Goal: Use online tool/utility: Use online tool/utility

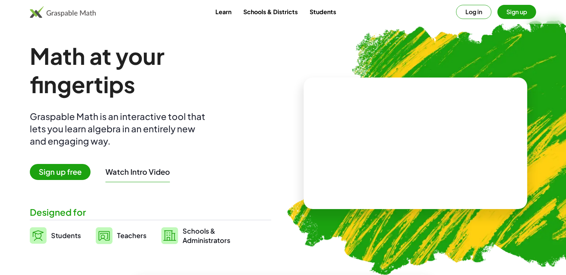
click at [474, 13] on button "Log in" at bounding box center [473, 12] width 35 height 14
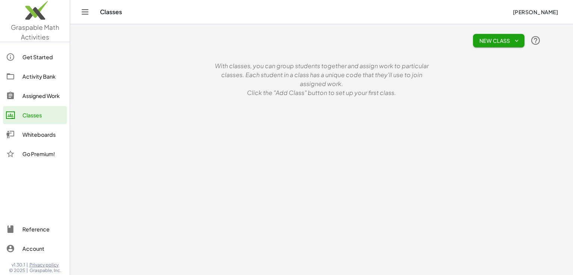
click at [39, 18] on img at bounding box center [35, 12] width 70 height 32
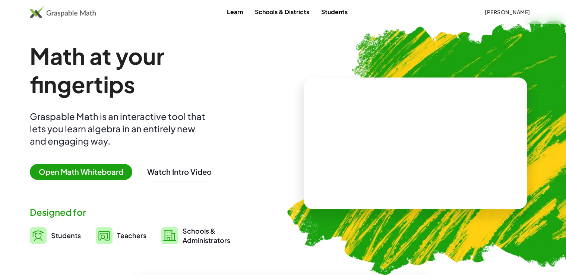
click at [103, 172] on span "Open Math Whiteboard" at bounding box center [81, 172] width 103 height 16
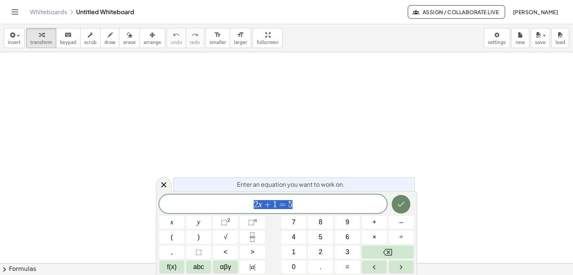
click at [403, 202] on icon "Done" at bounding box center [400, 204] width 9 height 9
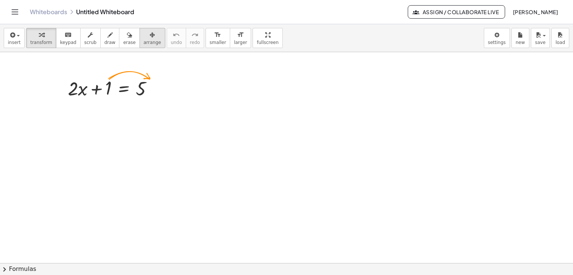
click at [144, 41] on span "arrange" at bounding box center [153, 42] width 18 height 5
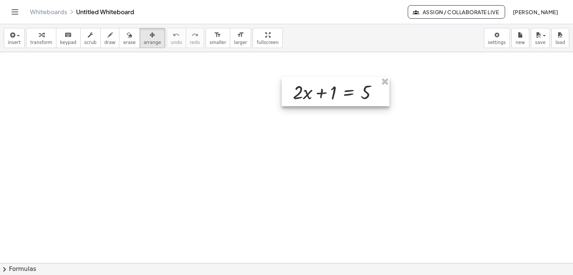
drag, startPoint x: 122, startPoint y: 91, endPoint x: 347, endPoint y: 94, distance: 224.8
click at [347, 94] on div at bounding box center [335, 91] width 108 height 29
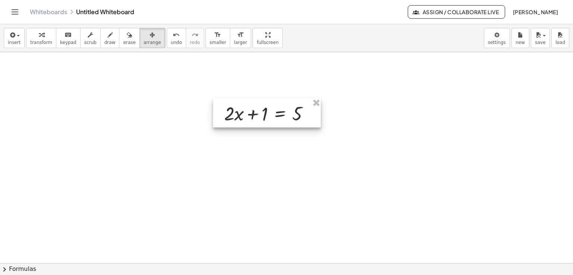
drag, startPoint x: 334, startPoint y: 95, endPoint x: 265, endPoint y: 117, distance: 71.8
click at [265, 117] on div at bounding box center [267, 112] width 108 height 29
drag, startPoint x: 246, startPoint y: 37, endPoint x: 246, endPoint y: 69, distance: 32.4
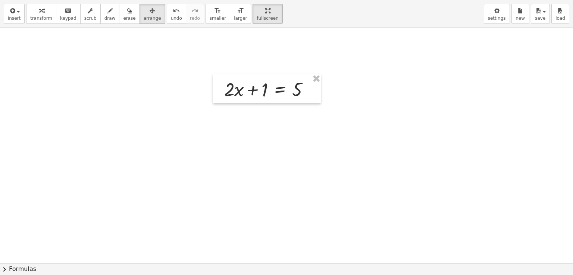
click at [246, 69] on div "insert select one: Math Expression Function Text Youtube Video Graphing Geometr…" at bounding box center [286, 137] width 573 height 275
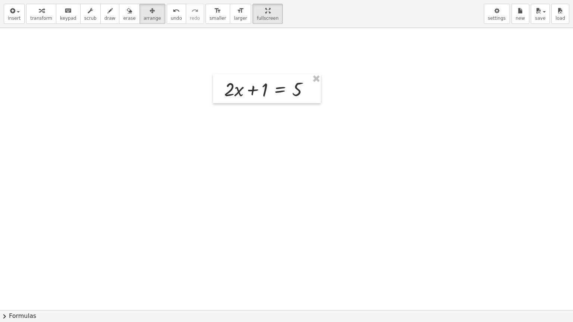
click at [401, 116] on div at bounding box center [286, 310] width 573 height 564
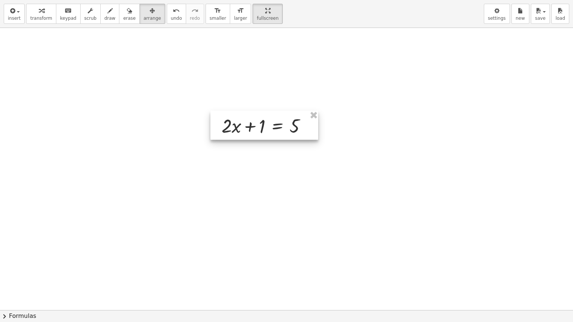
drag, startPoint x: 264, startPoint y: 86, endPoint x: 261, endPoint y: 122, distance: 36.6
click at [261, 122] on div at bounding box center [264, 125] width 108 height 29
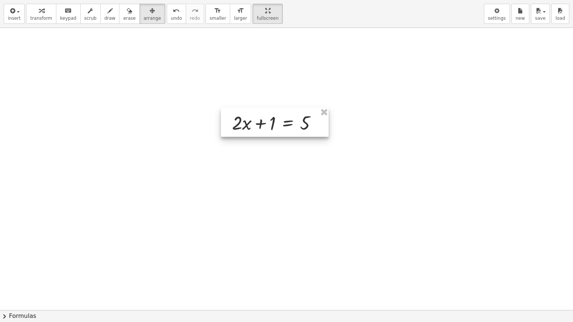
drag, startPoint x: 261, startPoint y: 122, endPoint x: 271, endPoint y: 119, distance: 10.9
click at [271, 119] on div at bounding box center [275, 122] width 108 height 29
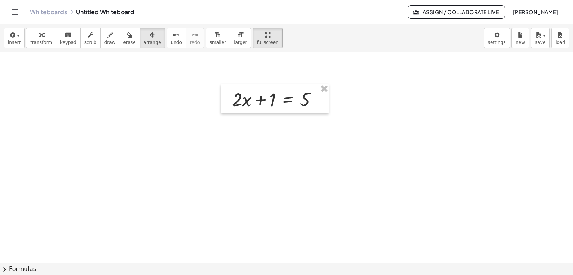
scroll to position [48, 0]
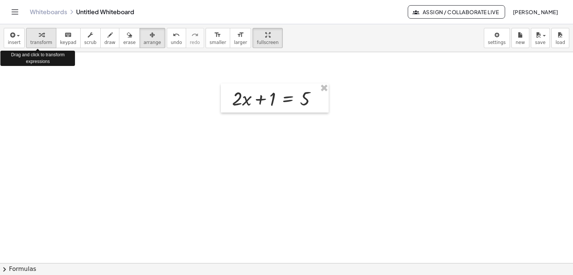
click at [32, 42] on span "transform" at bounding box center [41, 42] width 22 height 5
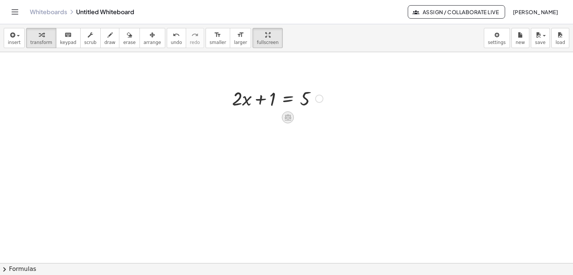
click at [289, 120] on icon at bounding box center [287, 117] width 7 height 6
click at [273, 119] on span "−" at bounding box center [273, 117] width 4 height 11
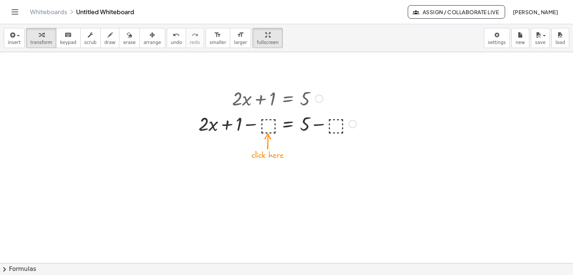
click at [269, 128] on div at bounding box center [277, 123] width 165 height 25
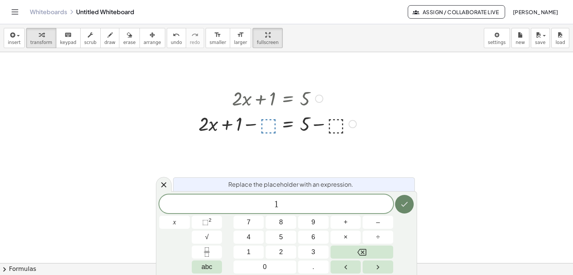
click at [406, 199] on button "Done" at bounding box center [404, 204] width 19 height 19
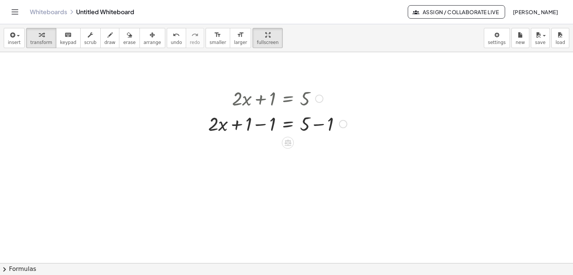
click at [260, 126] on div at bounding box center [277, 123] width 146 height 25
click at [318, 149] on div at bounding box center [277, 148] width 146 height 25
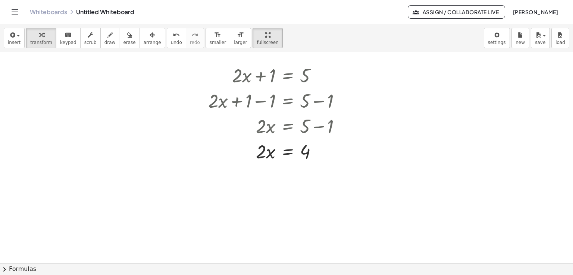
scroll to position [72, 0]
click at [288, 166] on icon at bounding box center [288, 170] width 8 height 8
click at [302, 167] on span "÷" at bounding box center [302, 169] width 4 height 11
click at [265, 190] on div at bounding box center [277, 181] width 146 height 37
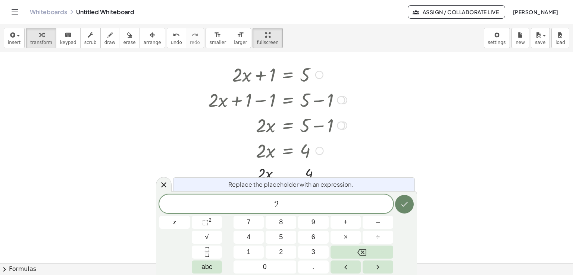
click at [406, 201] on icon "Done" at bounding box center [404, 204] width 9 height 9
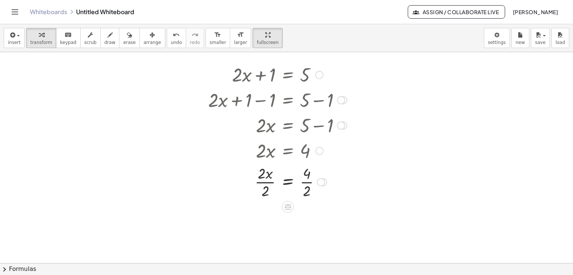
click at [264, 183] on div at bounding box center [277, 181] width 146 height 37
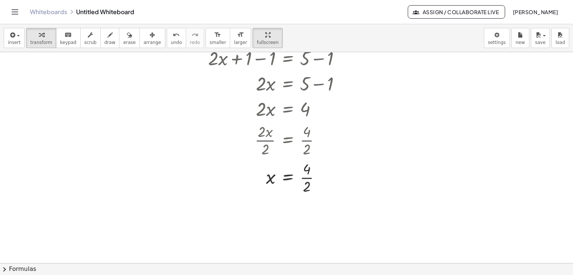
scroll to position [119, 0]
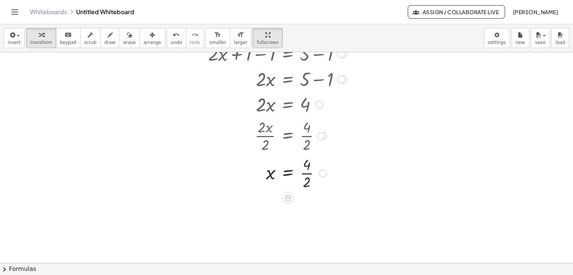
click at [303, 174] on div at bounding box center [277, 172] width 146 height 37
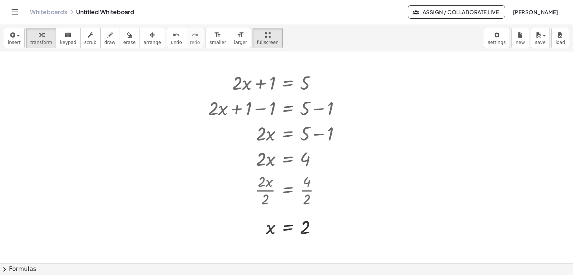
scroll to position [72, 0]
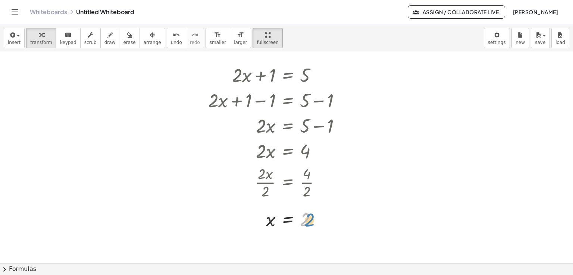
click at [308, 219] on div at bounding box center [277, 219] width 146 height 25
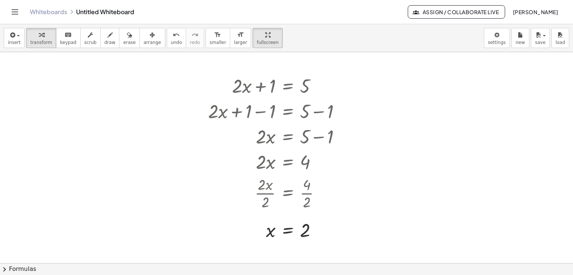
scroll to position [60, 0]
click at [144, 40] on span "arrange" at bounding box center [153, 42] width 18 height 5
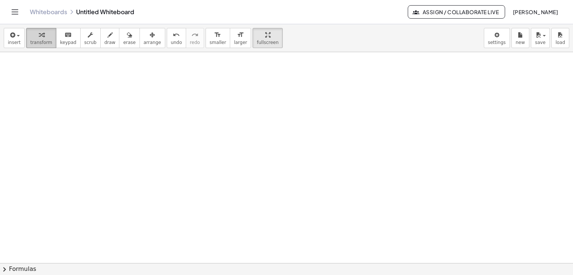
click at [40, 38] on icon "button" at bounding box center [41, 35] width 5 height 9
click at [12, 38] on icon "button" at bounding box center [12, 35] width 7 height 9
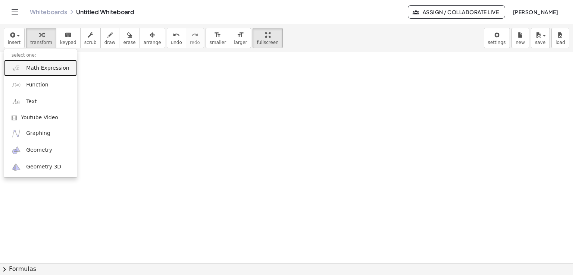
click at [37, 67] on span "Math Expression" at bounding box center [47, 67] width 43 height 7
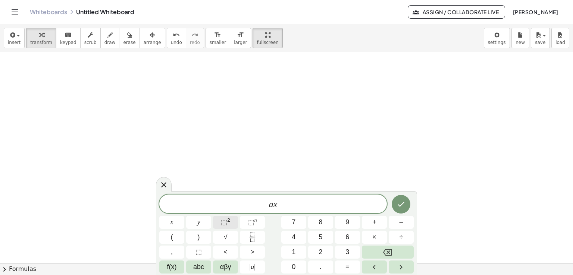
click at [223, 224] on span "⬚" at bounding box center [224, 221] width 6 height 7
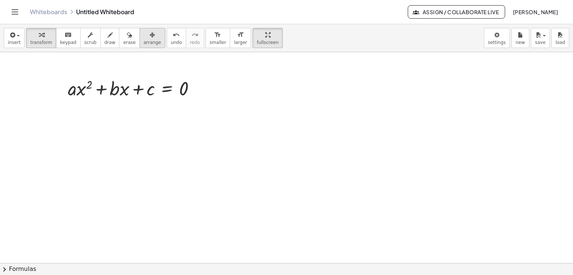
click at [144, 36] on div "button" at bounding box center [153, 34] width 18 height 9
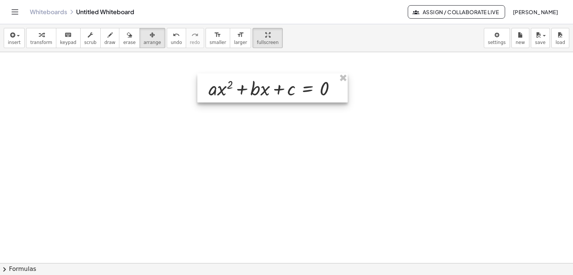
drag, startPoint x: 154, startPoint y: 86, endPoint x: 295, endPoint y: 84, distance: 141.3
click at [294, 85] on div at bounding box center [272, 87] width 150 height 29
click at [284, 87] on div at bounding box center [272, 87] width 150 height 29
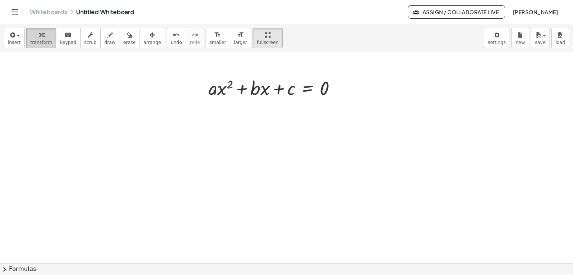
click at [46, 44] on span "transform" at bounding box center [41, 42] width 22 height 5
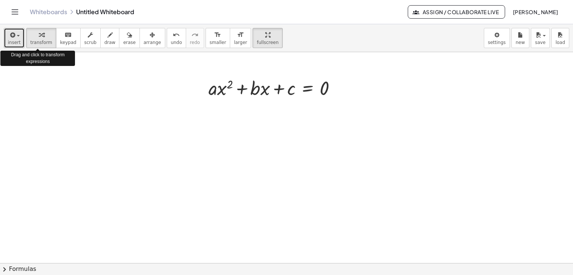
click at [15, 40] on span "insert" at bounding box center [14, 42] width 13 height 5
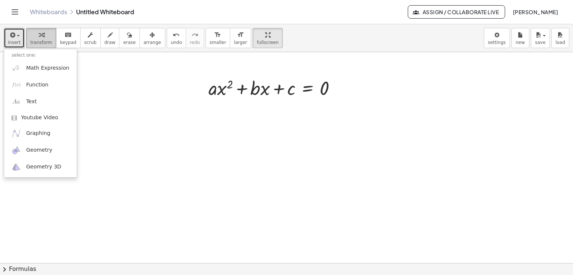
click at [39, 31] on icon "button" at bounding box center [41, 35] width 5 height 9
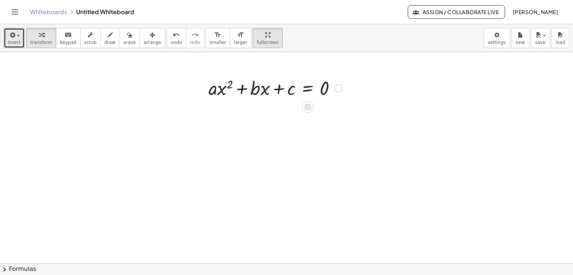
click at [267, 82] on div at bounding box center [275, 87] width 141 height 25
click at [239, 85] on div at bounding box center [275, 87] width 141 height 25
click at [227, 91] on div at bounding box center [275, 87] width 141 height 25
click at [230, 83] on div at bounding box center [275, 87] width 141 height 25
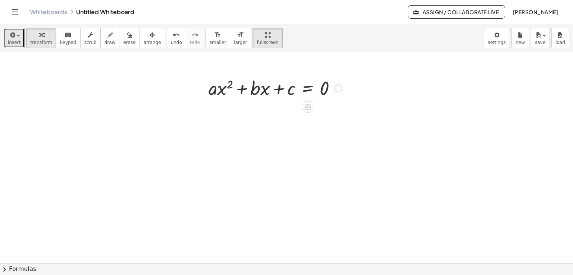
click at [230, 83] on div at bounding box center [275, 87] width 141 height 25
click at [15, 40] on span "insert" at bounding box center [14, 42] width 13 height 5
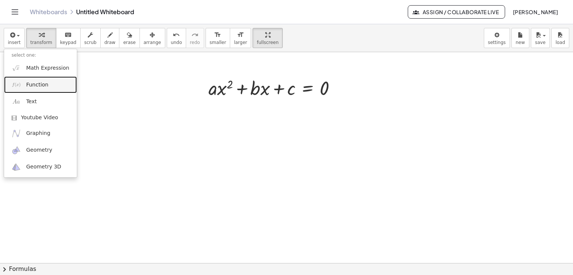
click at [46, 86] on link "Function" at bounding box center [40, 84] width 73 height 17
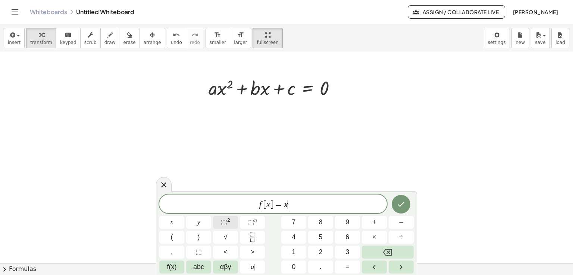
click at [220, 223] on button "⬚ 2" at bounding box center [225, 222] width 25 height 13
click at [399, 202] on icon "Done" at bounding box center [400, 202] width 9 height 9
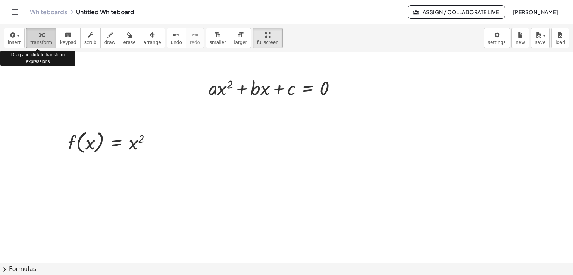
click at [37, 42] on span "transform" at bounding box center [41, 42] width 22 height 5
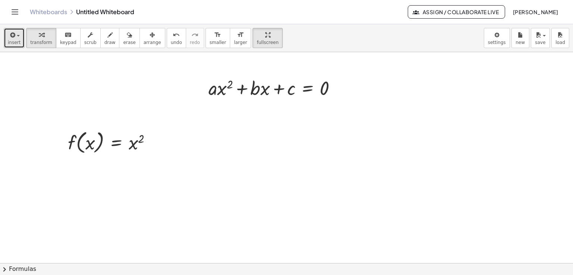
click at [9, 36] on icon "button" at bounding box center [12, 35] width 7 height 9
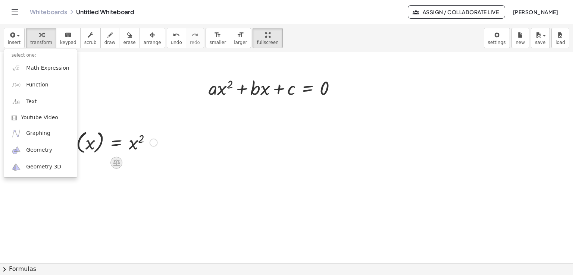
click at [114, 164] on icon at bounding box center [117, 163] width 8 height 8
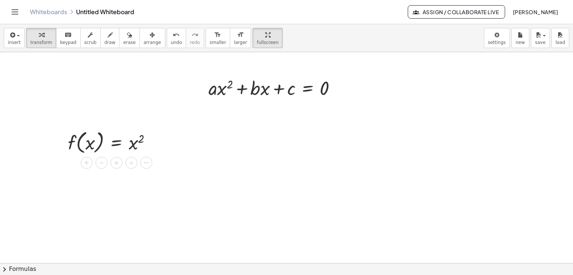
click at [191, 147] on div at bounding box center [286, 203] width 573 height 422
click at [19, 38] on button "insert" at bounding box center [14, 38] width 21 height 20
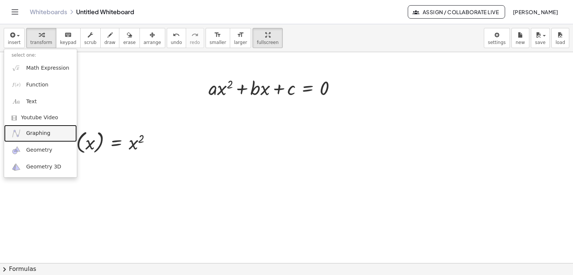
click at [46, 134] on span "Graphing" at bounding box center [38, 133] width 24 height 7
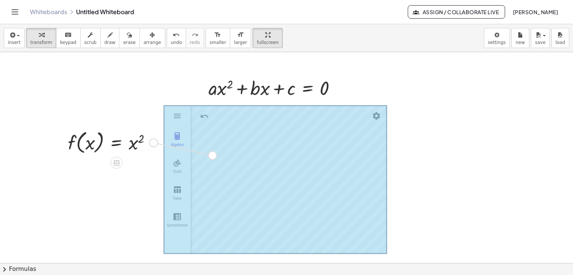
drag, startPoint x: 150, startPoint y: 143, endPoint x: 211, endPoint y: 156, distance: 62.5
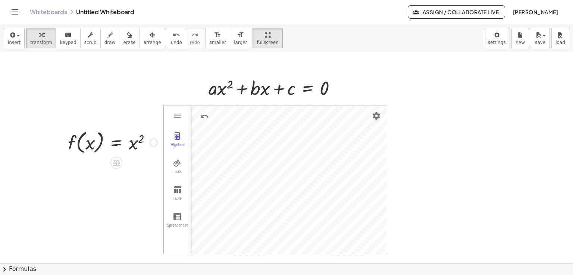
click at [129, 146] on div at bounding box center [112, 142] width 97 height 28
click at [130, 146] on div at bounding box center [112, 142] width 97 height 28
click at [129, 146] on div at bounding box center [112, 142] width 97 height 28
drag, startPoint x: 129, startPoint y: 147, endPoint x: 119, endPoint y: 163, distance: 18.3
click at [119, 163] on icon at bounding box center [116, 163] width 7 height 6
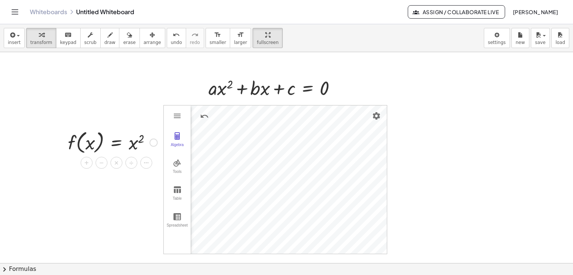
click at [132, 141] on div at bounding box center [112, 142] width 97 height 28
click at [120, 142] on div at bounding box center [112, 142] width 97 height 28
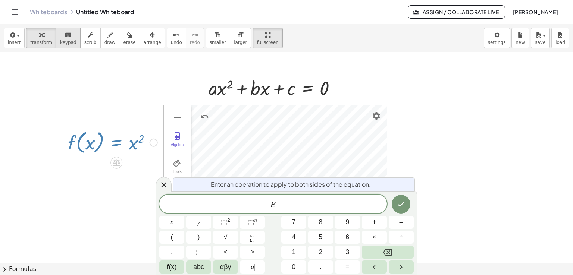
click at [60, 43] on span "keypad" at bounding box center [68, 42] width 16 height 5
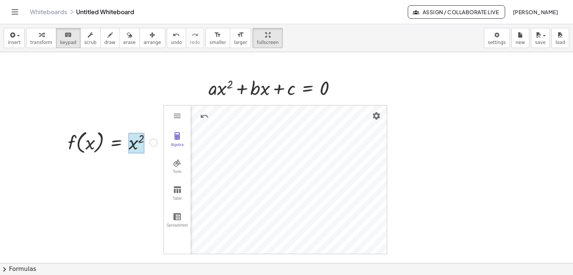
click at [129, 145] on div at bounding box center [137, 143] width 16 height 21
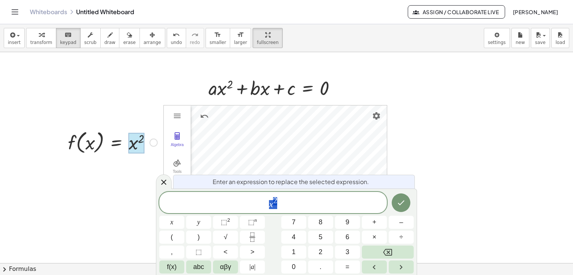
click at [267, 210] on div "x 2" at bounding box center [272, 202] width 227 height 21
click at [401, 206] on icon "Done" at bounding box center [400, 202] width 9 height 9
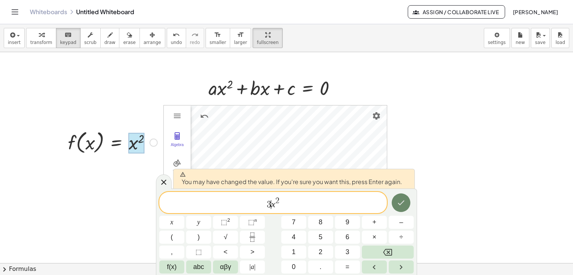
click at [400, 202] on icon "Done" at bounding box center [400, 202] width 9 height 9
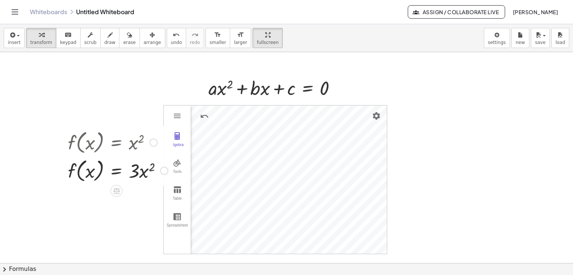
click at [143, 172] on div at bounding box center [117, 170] width 107 height 28
click at [85, 166] on div at bounding box center [117, 170] width 107 height 28
click at [144, 37] on div "button" at bounding box center [153, 34] width 18 height 9
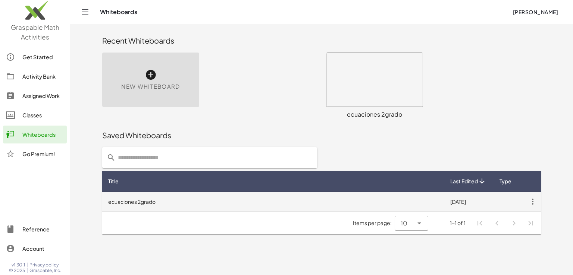
click at [167, 197] on td "ecuaciones 2grado" at bounding box center [273, 201] width 342 height 19
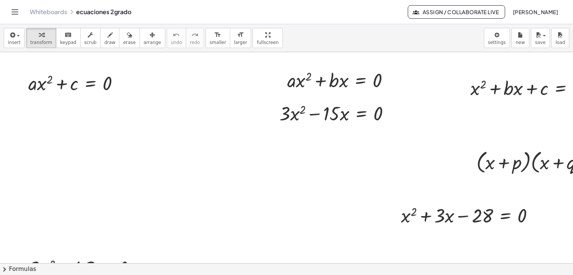
drag, startPoint x: 171, startPoint y: 175, endPoint x: 259, endPoint y: 179, distance: 87.7
click at [265, 178] on div at bounding box center [354, 263] width 709 height 422
click at [144, 36] on div "button" at bounding box center [153, 34] width 18 height 9
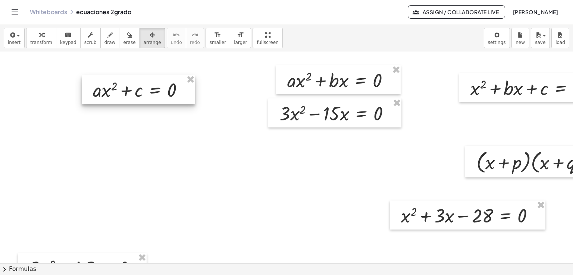
drag, startPoint x: 92, startPoint y: 80, endPoint x: 156, endPoint y: 87, distance: 64.8
click at [156, 87] on div at bounding box center [138, 89] width 113 height 29
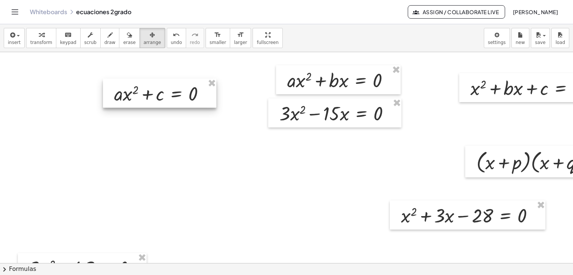
drag, startPoint x: 134, startPoint y: 89, endPoint x: 155, endPoint y: 93, distance: 21.6
click at [155, 93] on div at bounding box center [159, 93] width 113 height 29
click at [248, 92] on div at bounding box center [354, 263] width 709 height 422
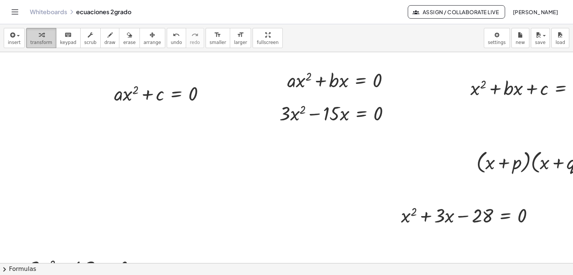
click at [28, 35] on button "transform" at bounding box center [41, 38] width 30 height 20
click at [176, 114] on icon at bounding box center [176, 113] width 7 height 6
click at [162, 112] on span "−" at bounding box center [161, 112] width 4 height 11
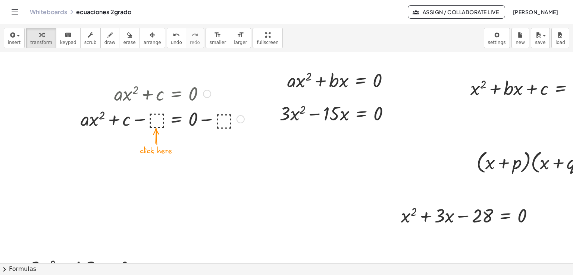
click at [159, 120] on div at bounding box center [162, 118] width 171 height 25
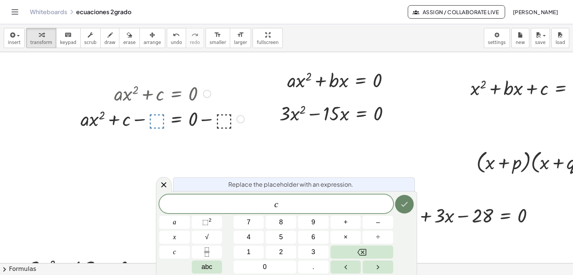
click at [409, 206] on button "Done" at bounding box center [404, 204] width 19 height 19
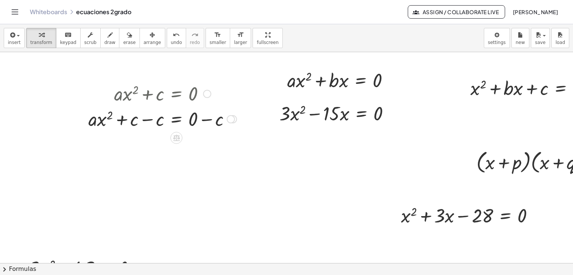
click at [148, 121] on div at bounding box center [162, 118] width 155 height 25
click at [207, 146] on div at bounding box center [162, 143] width 155 height 25
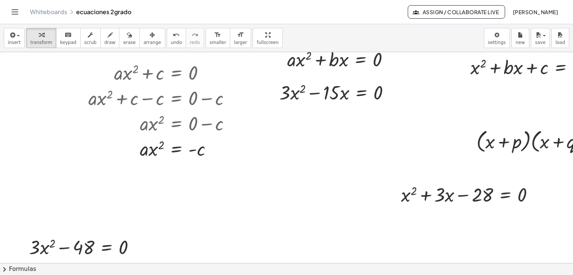
scroll to position [24, 0]
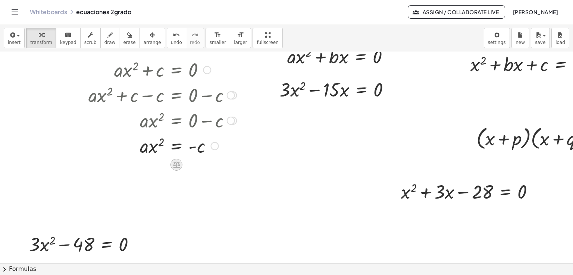
click at [177, 167] on icon at bounding box center [176, 165] width 7 height 6
click at [190, 165] on span "÷" at bounding box center [191, 165] width 4 height 11
click at [155, 184] on div at bounding box center [162, 176] width 155 height 37
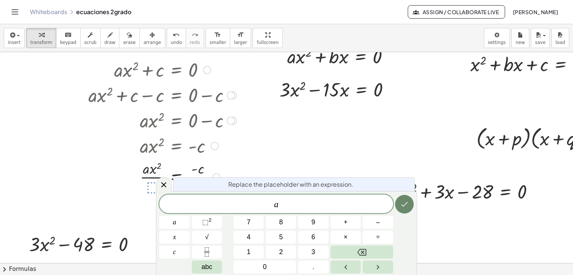
click at [401, 205] on icon "Done" at bounding box center [404, 204] width 7 height 5
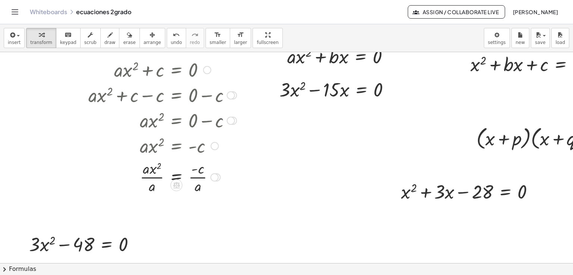
click at [154, 180] on div at bounding box center [162, 176] width 155 height 37
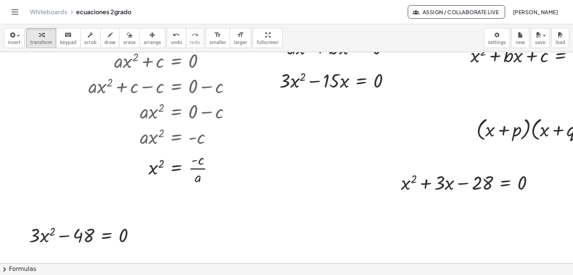
scroll to position [32, 0]
click at [144, 33] on div "button" at bounding box center [153, 34] width 18 height 9
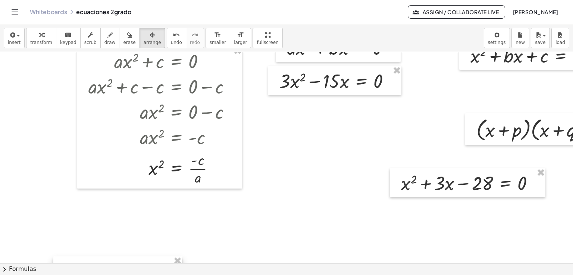
drag, startPoint x: 273, startPoint y: 260, endPoint x: 347, endPoint y: 256, distance: 74.6
drag, startPoint x: 347, startPoint y: 256, endPoint x: 306, endPoint y: 224, distance: 51.8
click at [299, 211] on div at bounding box center [354, 231] width 709 height 422
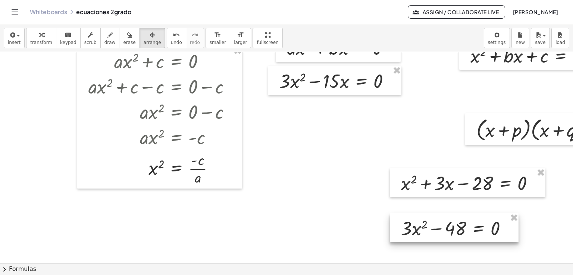
drag, startPoint x: 306, startPoint y: 246, endPoint x: 474, endPoint y: 218, distance: 170.4
click at [474, 218] on div at bounding box center [454, 227] width 129 height 29
click at [45, 42] on span "transform" at bounding box center [41, 42] width 22 height 5
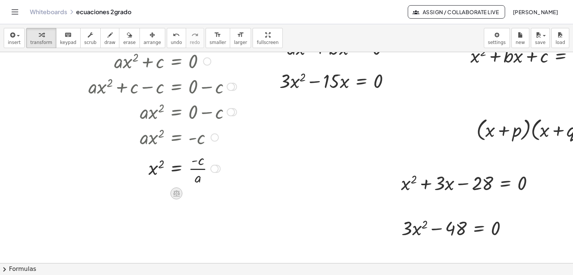
click at [175, 192] on icon at bounding box center [176, 193] width 8 height 8
click at [207, 191] on icon at bounding box center [206, 193] width 7 height 7
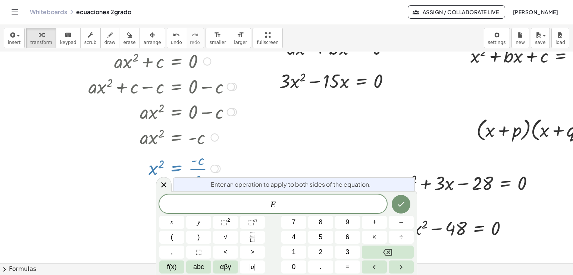
click at [268, 206] on span "E ​" at bounding box center [272, 204] width 227 height 10
click at [230, 234] on button "√" at bounding box center [225, 237] width 25 height 13
click at [404, 204] on button "Done" at bounding box center [400, 204] width 19 height 19
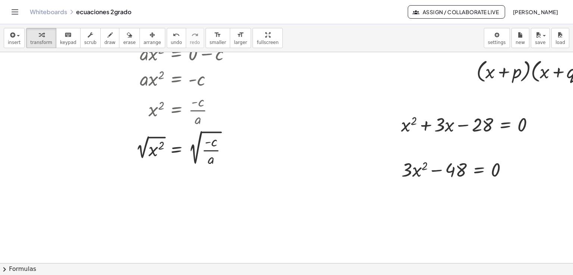
scroll to position [101, 0]
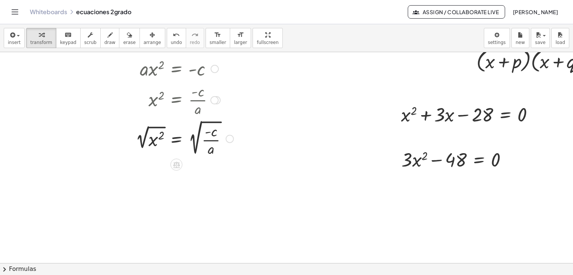
click at [160, 138] on div at bounding box center [162, 138] width 155 height 40
click at [154, 131] on div at bounding box center [162, 138] width 155 height 40
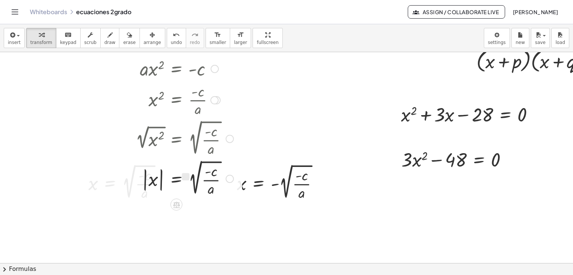
click at [208, 183] on div at bounding box center [162, 178] width 155 height 40
click at [222, 226] on div at bounding box center [354, 162] width 709 height 422
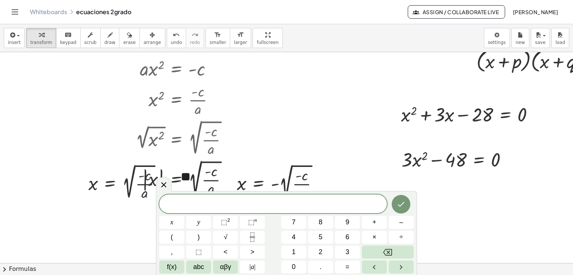
click at [309, 129] on div at bounding box center [354, 162] width 709 height 422
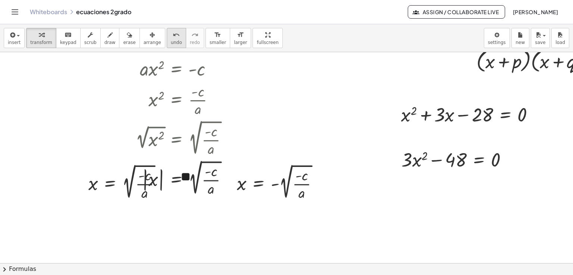
click at [173, 35] on icon "undo" at bounding box center [176, 35] width 7 height 9
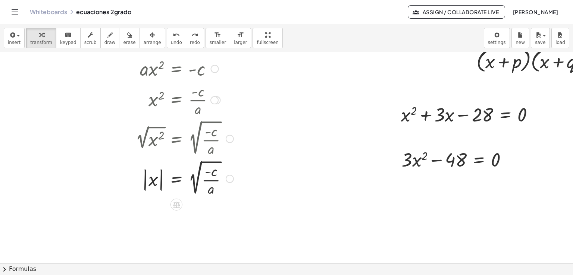
click at [197, 177] on div at bounding box center [162, 178] width 155 height 40
click at [163, 179] on div at bounding box center [162, 178] width 155 height 40
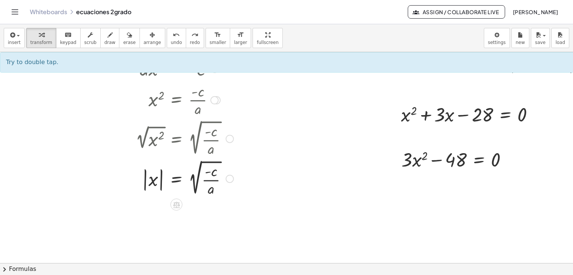
click at [161, 179] on div at bounding box center [162, 178] width 155 height 40
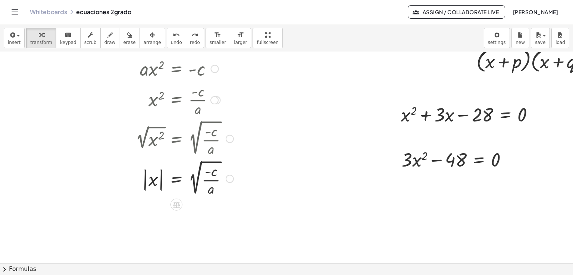
click at [161, 179] on div at bounding box center [162, 178] width 155 height 40
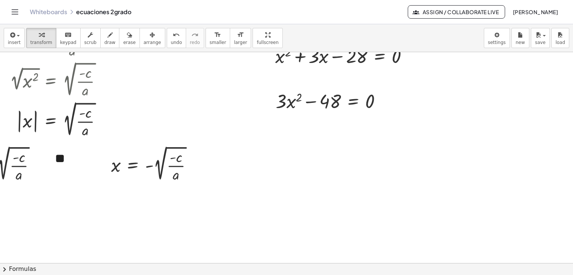
scroll to position [160, 142]
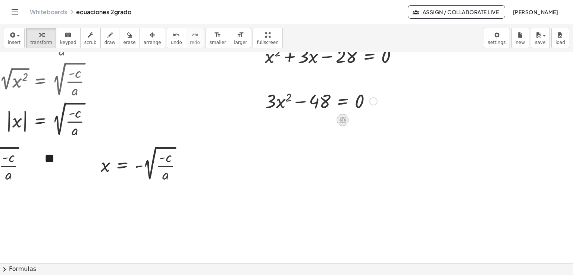
click at [338, 123] on icon at bounding box center [342, 120] width 8 height 8
click at [308, 122] on div "+" at bounding box center [312, 120] width 12 height 12
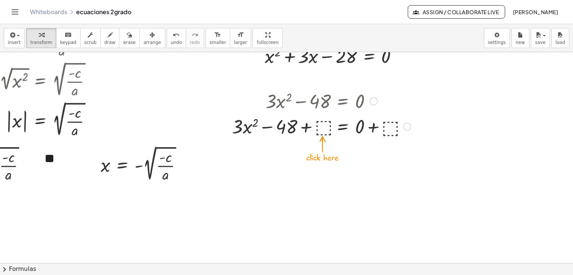
click at [324, 123] on div at bounding box center [321, 125] width 186 height 25
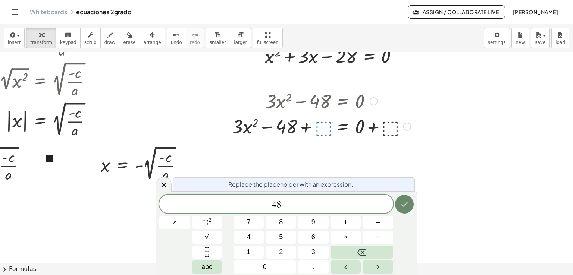
click at [406, 202] on icon "Done" at bounding box center [404, 204] width 9 height 9
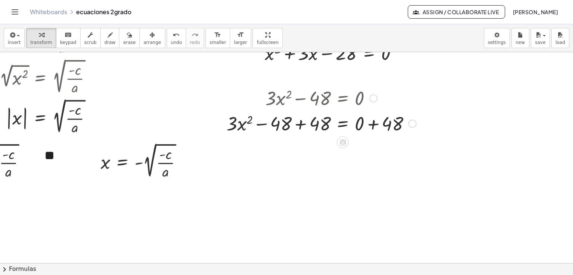
scroll to position [170, 142]
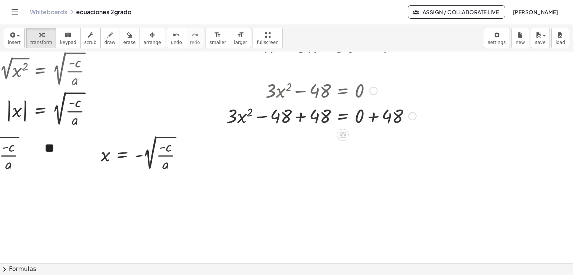
click at [291, 113] on div at bounding box center [321, 115] width 197 height 25
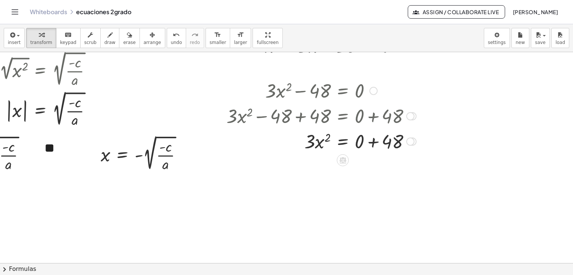
click at [365, 143] on div at bounding box center [321, 140] width 197 height 25
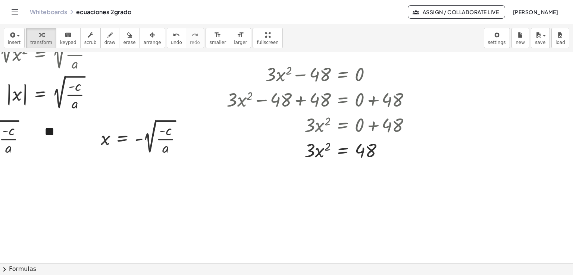
scroll to position [177, 142]
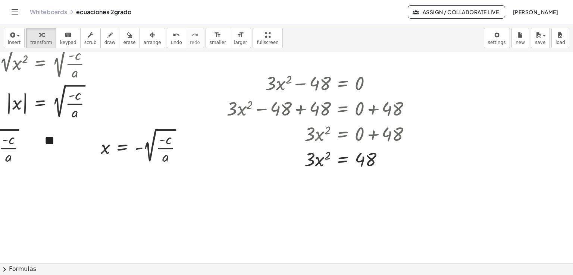
click at [329, 178] on div at bounding box center [218, 191] width 709 height 633
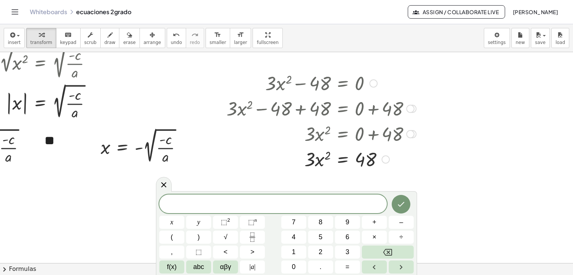
click at [423, 162] on div at bounding box center [218, 191] width 709 height 633
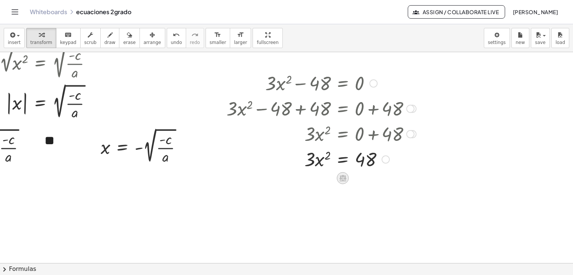
click at [337, 176] on div at bounding box center [343, 178] width 12 height 12
click at [352, 177] on div "÷" at bounding box center [358, 178] width 12 height 12
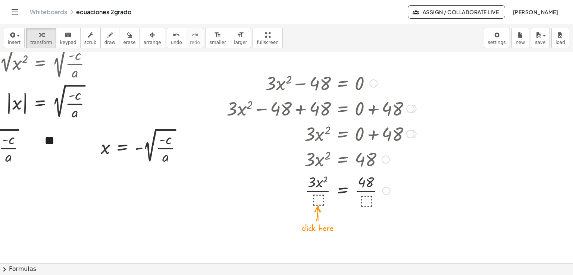
click at [313, 199] on div at bounding box center [321, 189] width 197 height 37
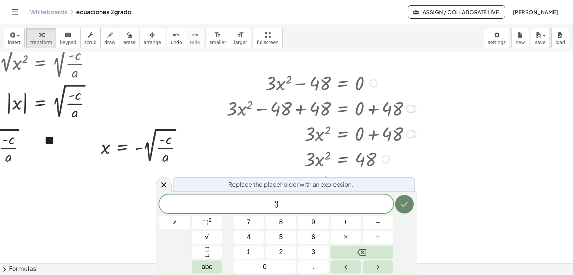
click at [397, 208] on button "Done" at bounding box center [404, 204] width 19 height 19
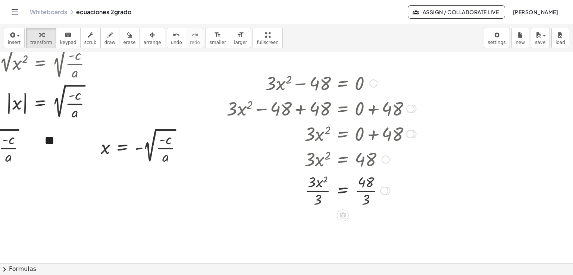
click at [316, 190] on div at bounding box center [321, 189] width 197 height 37
click at [364, 228] on div at bounding box center [321, 227] width 197 height 37
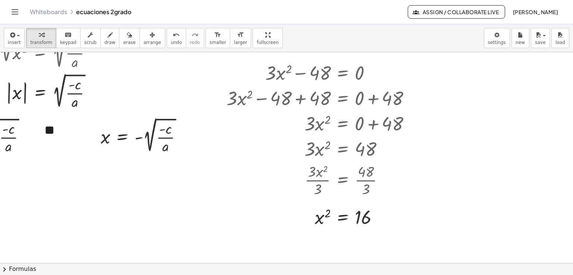
scroll to position [190, 142]
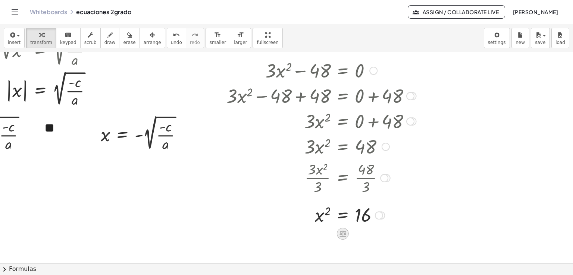
click at [338, 230] on icon at bounding box center [342, 234] width 8 height 8
click at [370, 233] on icon at bounding box center [372, 233] width 4 height 1
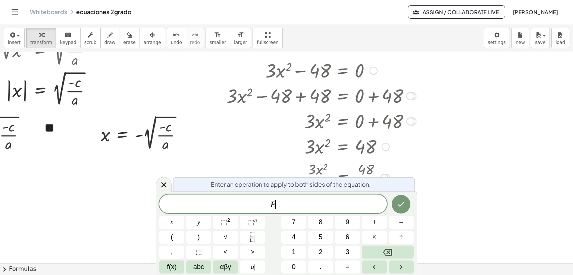
click at [270, 205] on span "E ​" at bounding box center [272, 204] width 227 height 10
click at [230, 234] on button "√" at bounding box center [225, 237] width 25 height 13
click at [404, 207] on icon "Done" at bounding box center [400, 203] width 9 height 9
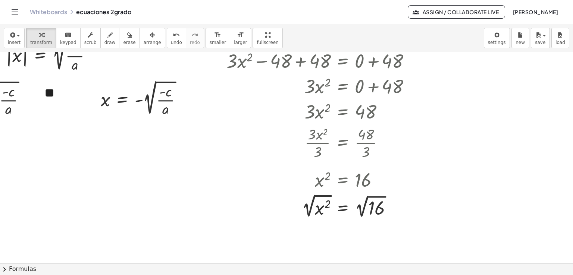
scroll to position [227, 142]
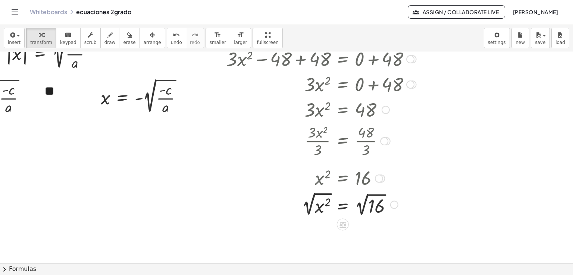
click at [301, 206] on div at bounding box center [321, 204] width 197 height 28
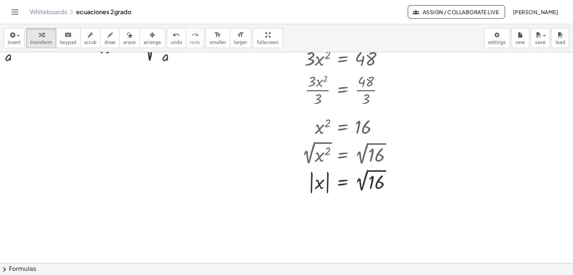
scroll to position [286, 142]
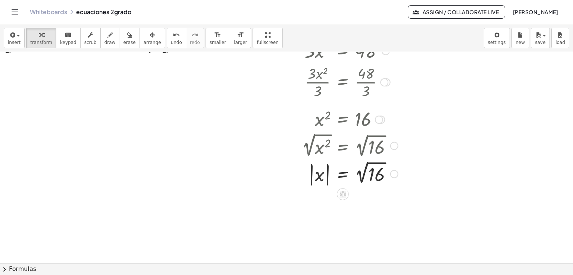
click at [337, 175] on div at bounding box center [321, 173] width 197 height 28
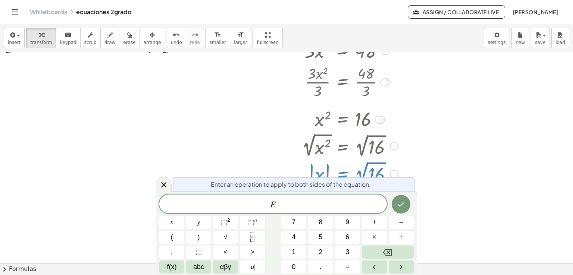
click at [444, 153] on div at bounding box center [218, 82] width 709 height 633
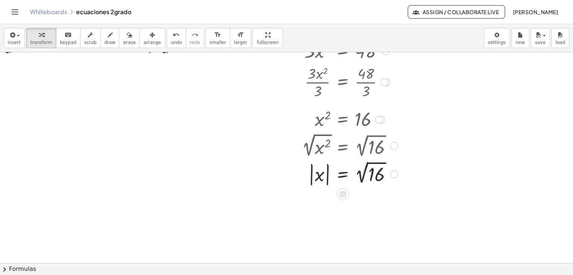
click at [336, 179] on div at bounding box center [321, 173] width 197 height 28
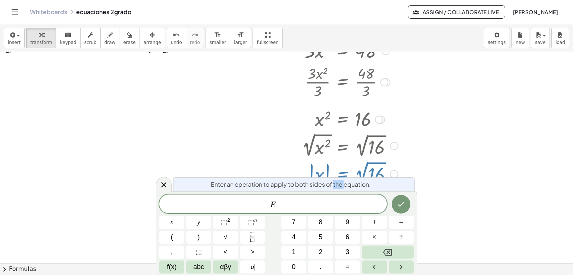
click at [336, 179] on div "Enter an operation to apply to both sides of the equation." at bounding box center [294, 184] width 242 height 14
click at [465, 154] on div at bounding box center [218, 82] width 709 height 633
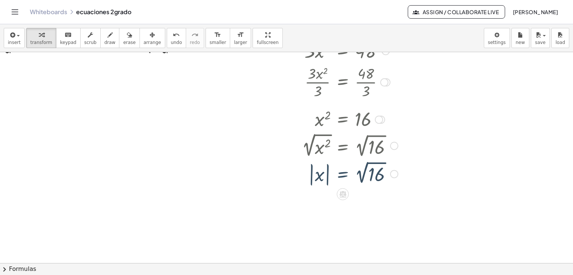
click at [342, 174] on div at bounding box center [321, 173] width 197 height 28
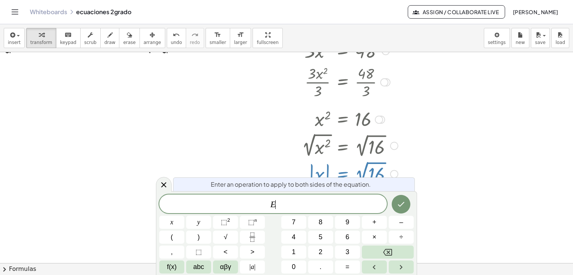
click at [342, 174] on div at bounding box center [321, 173] width 197 height 28
click at [324, 171] on div at bounding box center [321, 173] width 197 height 28
click at [315, 168] on div at bounding box center [321, 173] width 197 height 28
click at [488, 137] on div at bounding box center [218, 82] width 709 height 633
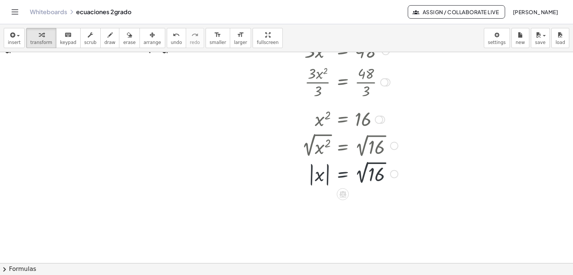
click at [310, 177] on div at bounding box center [321, 173] width 197 height 28
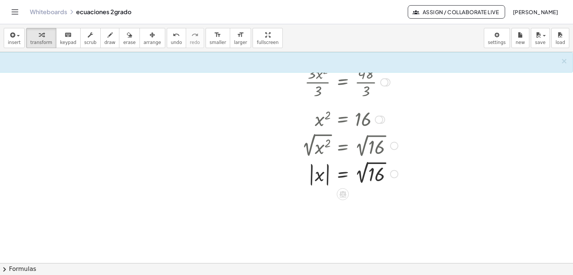
click at [307, 177] on div at bounding box center [321, 173] width 197 height 28
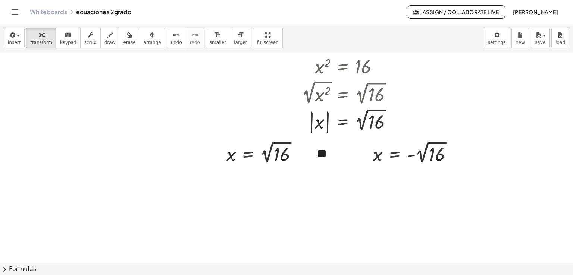
scroll to position [340, 142]
click at [260, 151] on div at bounding box center [265, 151] width 84 height 27
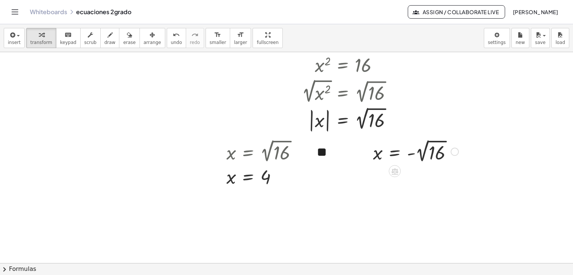
click at [417, 149] on div at bounding box center [415, 151] width 93 height 27
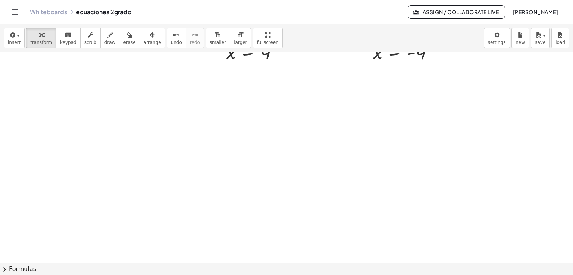
scroll to position [508, 142]
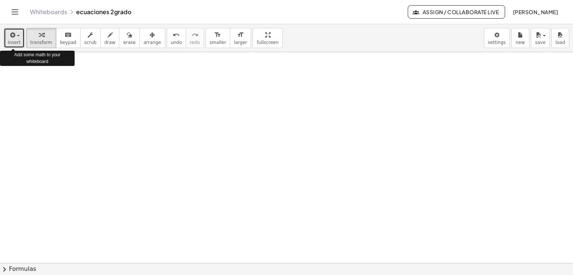
click at [21, 35] on button "insert" at bounding box center [14, 38] width 21 height 20
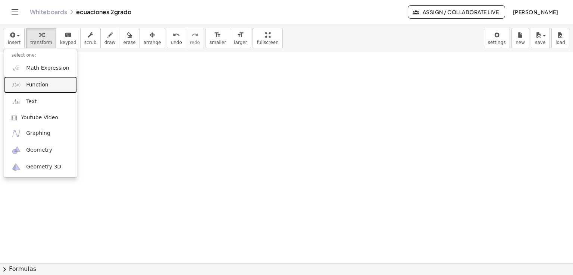
click at [46, 90] on link "Function" at bounding box center [40, 84] width 73 height 17
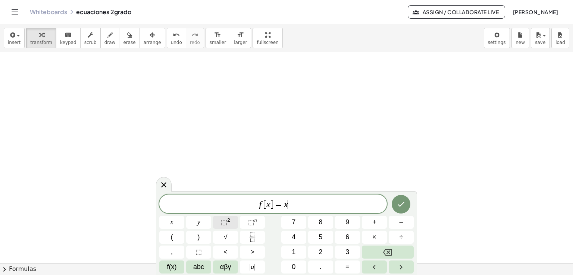
click at [224, 225] on span "⬚" at bounding box center [224, 221] width 6 height 7
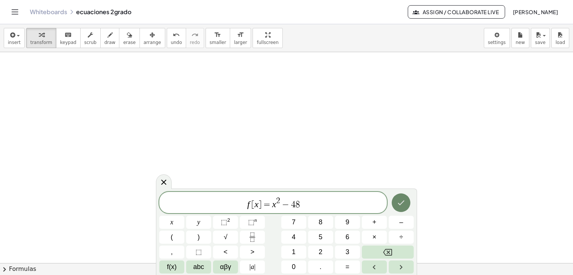
click at [399, 205] on icon "Done" at bounding box center [400, 202] width 9 height 9
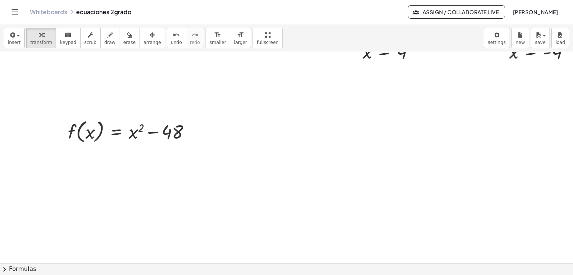
scroll to position [470, 0]
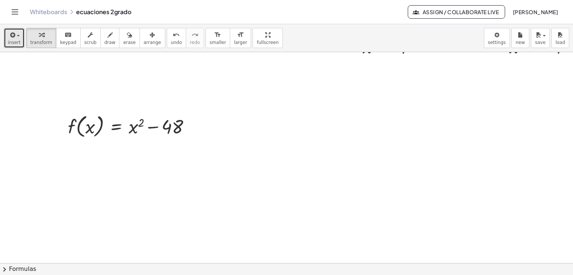
click at [15, 35] on span "button" at bounding box center [15, 35] width 1 height 5
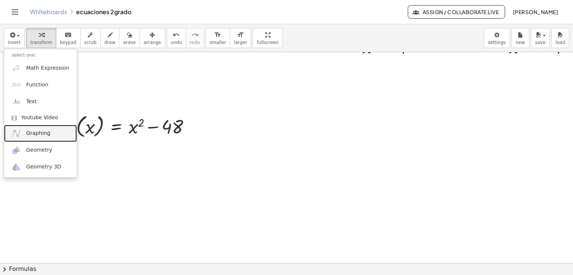
click at [43, 129] on link "Graphing" at bounding box center [40, 133] width 73 height 17
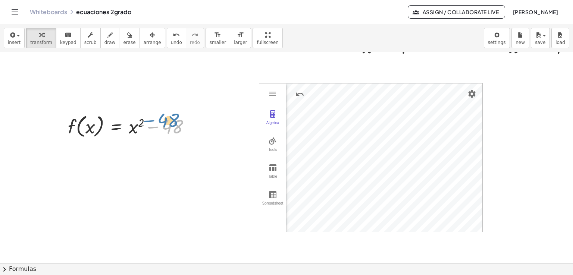
click at [185, 125] on div at bounding box center [132, 126] width 136 height 28
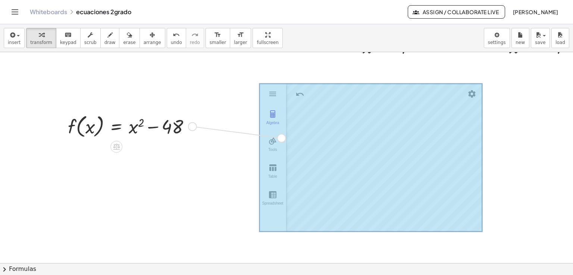
drag, startPoint x: 196, startPoint y: 124, endPoint x: 311, endPoint y: 137, distance: 115.5
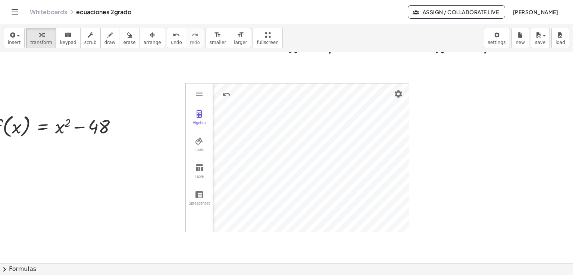
scroll to position [470, 75]
click at [55, 127] on div at bounding box center [57, 126] width 136 height 28
click at [56, 127] on div at bounding box center [57, 126] width 136 height 28
click at [53, 127] on div at bounding box center [57, 126] width 136 height 28
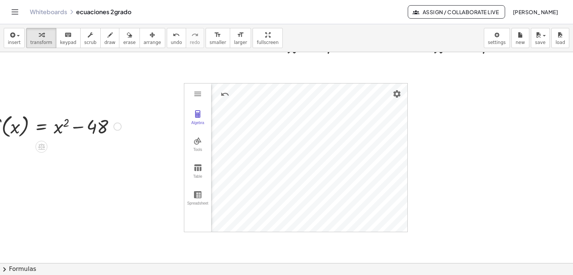
click at [56, 127] on div at bounding box center [57, 126] width 136 height 28
click at [57, 127] on div at bounding box center [57, 126] width 136 height 28
click at [69, 123] on div at bounding box center [57, 126] width 136 height 28
click at [21, 131] on div at bounding box center [57, 126] width 136 height 28
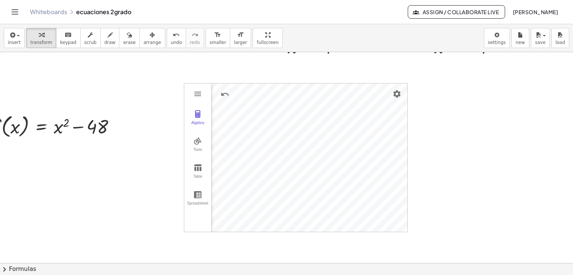
click at [64, 37] on icon "keyboard" at bounding box center [67, 35] width 7 height 9
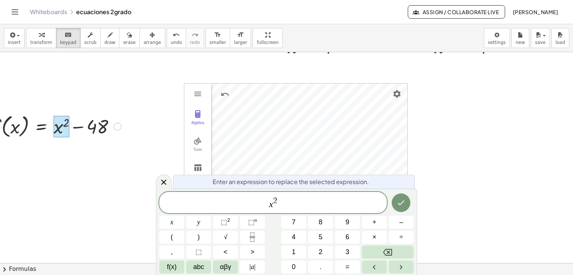
click at [54, 129] on div at bounding box center [62, 127] width 16 height 22
click at [268, 212] on div "x 2" at bounding box center [272, 202] width 227 height 21
click at [395, 201] on button "Done" at bounding box center [400, 202] width 19 height 19
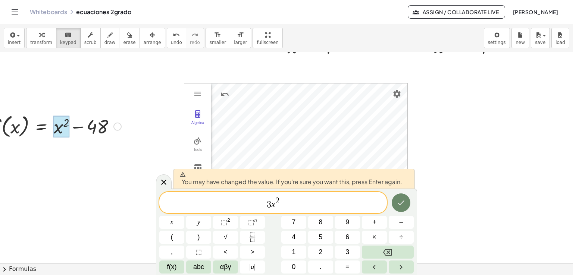
click at [403, 203] on icon "Done" at bounding box center [400, 202] width 9 height 9
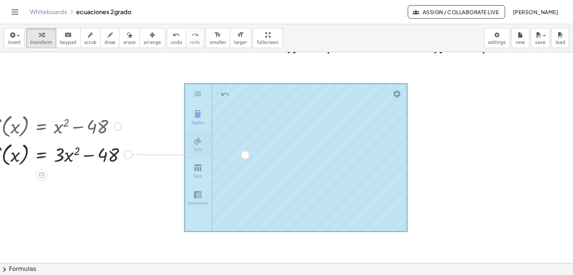
drag, startPoint x: 130, startPoint y: 156, endPoint x: 192, endPoint y: 156, distance: 62.6
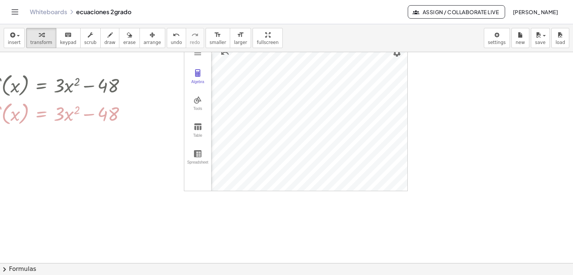
scroll to position [491, 75]
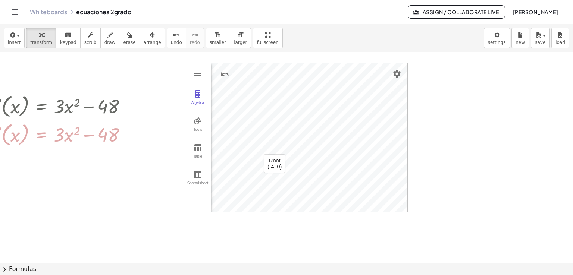
click at [144, 36] on div "button" at bounding box center [153, 34] width 18 height 9
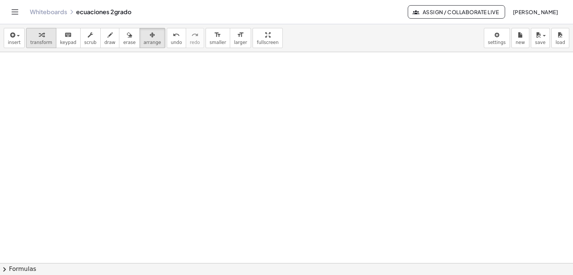
click at [41, 42] on span "transform" at bounding box center [41, 42] width 22 height 5
click at [70, 36] on button "keyboard keypad" at bounding box center [68, 38] width 25 height 20
click at [45, 38] on div "button" at bounding box center [41, 34] width 22 height 9
click at [16, 42] on span "insert" at bounding box center [14, 42] width 13 height 5
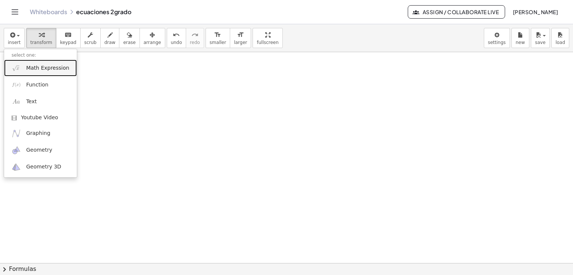
click at [35, 67] on span "Math Expression" at bounding box center [47, 67] width 43 height 7
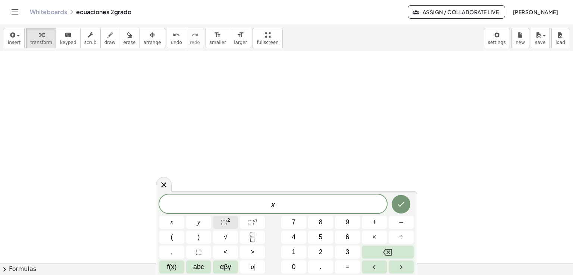
click at [230, 227] on button "⬚ 2" at bounding box center [225, 222] width 25 height 13
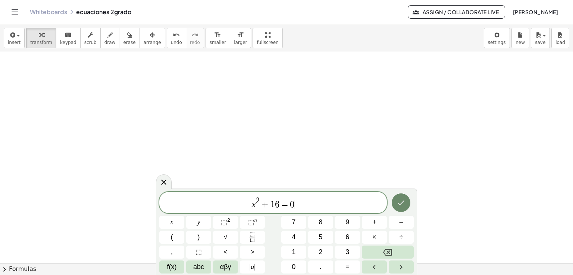
click at [396, 205] on icon "Done" at bounding box center [400, 202] width 9 height 9
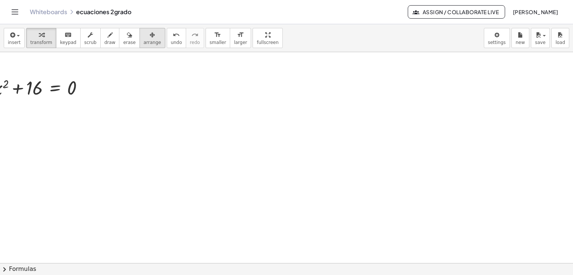
click at [144, 41] on span "arrange" at bounding box center [153, 42] width 18 height 5
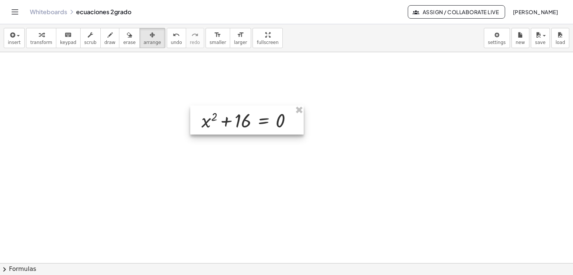
drag, startPoint x: 52, startPoint y: 81, endPoint x: 261, endPoint y: 114, distance: 210.9
click at [261, 114] on div at bounding box center [246, 119] width 113 height 29
click at [34, 40] on span "transform" at bounding box center [41, 42] width 22 height 5
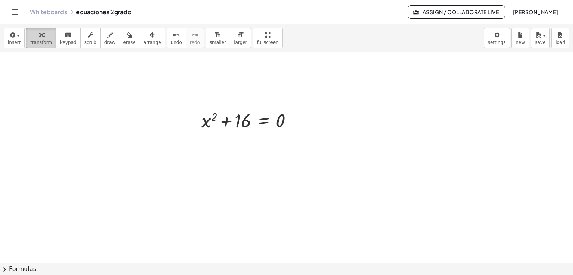
click at [30, 41] on span "transform" at bounding box center [41, 42] width 22 height 5
drag, startPoint x: 240, startPoint y: 120, endPoint x: 295, endPoint y: 115, distance: 55.5
click at [295, 115] on div at bounding box center [250, 119] width 104 height 25
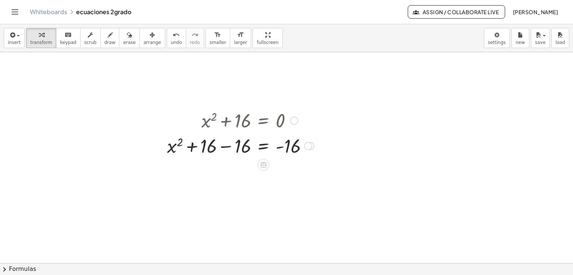
click at [230, 144] on div at bounding box center [240, 145] width 154 height 25
click at [241, 170] on div at bounding box center [240, 170] width 154 height 25
click at [239, 174] on div at bounding box center [240, 170] width 154 height 25
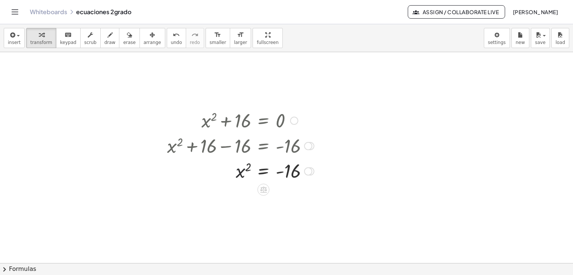
click at [241, 173] on div at bounding box center [240, 170] width 154 height 25
click at [242, 173] on div at bounding box center [240, 170] width 154 height 25
click at [258, 174] on div at bounding box center [240, 170] width 154 height 25
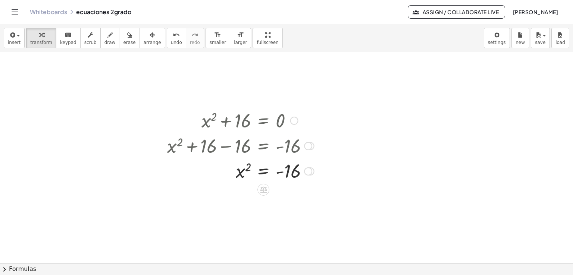
click at [259, 173] on div at bounding box center [240, 170] width 154 height 25
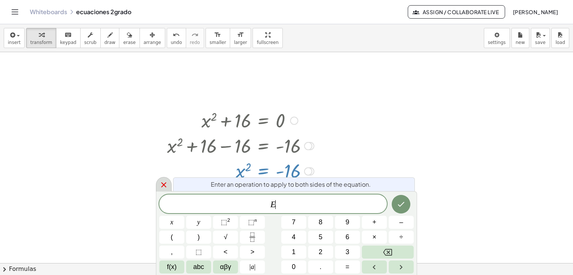
click at [167, 186] on icon at bounding box center [163, 184] width 9 height 9
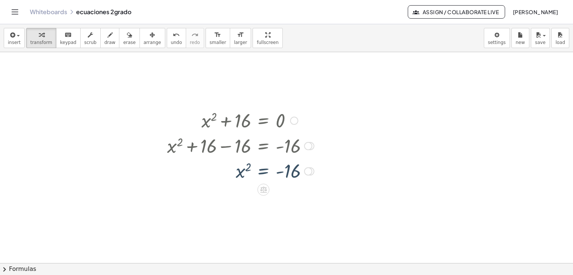
click at [242, 175] on div at bounding box center [240, 170] width 154 height 25
click at [243, 175] on div at bounding box center [240, 170] width 154 height 25
click at [246, 166] on div at bounding box center [240, 170] width 154 height 25
click at [248, 166] on div at bounding box center [240, 170] width 154 height 25
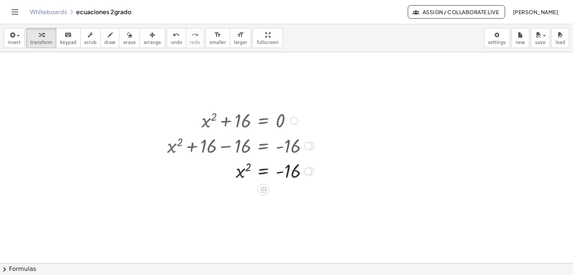
click at [249, 166] on div at bounding box center [240, 170] width 154 height 25
click at [241, 173] on div at bounding box center [240, 170] width 154 height 25
click at [242, 173] on div at bounding box center [240, 170] width 154 height 25
click at [241, 173] on div at bounding box center [240, 170] width 154 height 25
click at [241, 172] on div at bounding box center [240, 170] width 154 height 25
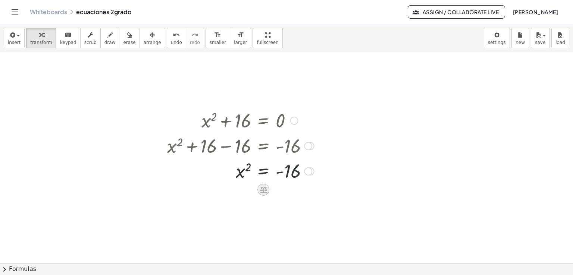
click at [264, 186] on icon at bounding box center [263, 190] width 8 height 8
click at [291, 190] on icon at bounding box center [293, 189] width 4 height 1
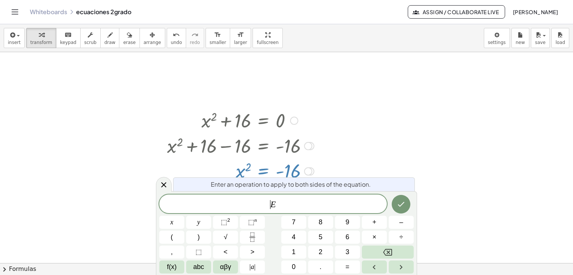
click at [272, 200] on var "E" at bounding box center [273, 204] width 6 height 10
click at [236, 239] on button "√" at bounding box center [225, 237] width 25 height 13
click at [398, 202] on icon "Done" at bounding box center [400, 203] width 9 height 9
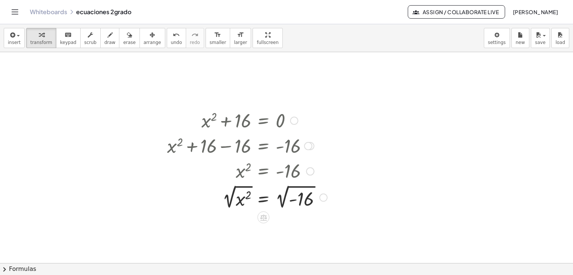
click at [246, 198] on div at bounding box center [246, 197] width 167 height 28
click at [243, 198] on div at bounding box center [246, 197] width 167 height 28
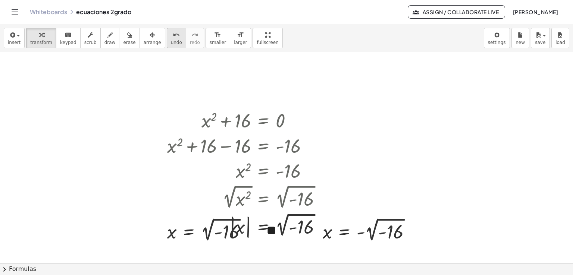
click at [171, 40] on span "undo" at bounding box center [176, 42] width 11 height 5
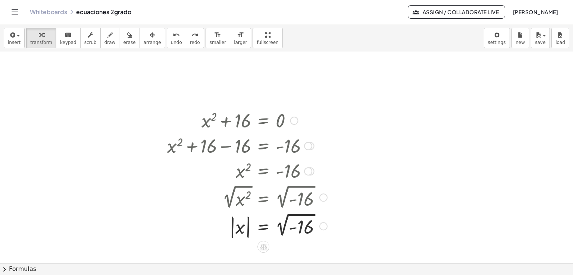
click at [298, 229] on div at bounding box center [246, 225] width 167 height 29
click at [282, 221] on div at bounding box center [246, 225] width 167 height 29
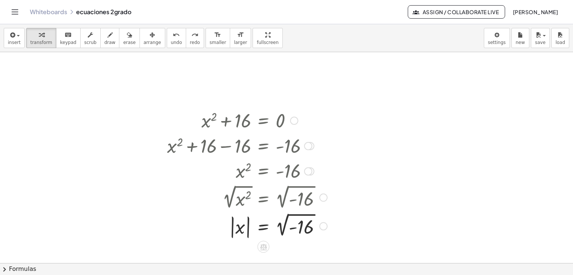
click at [288, 223] on div at bounding box center [246, 225] width 167 height 29
click at [286, 223] on div at bounding box center [246, 225] width 167 height 29
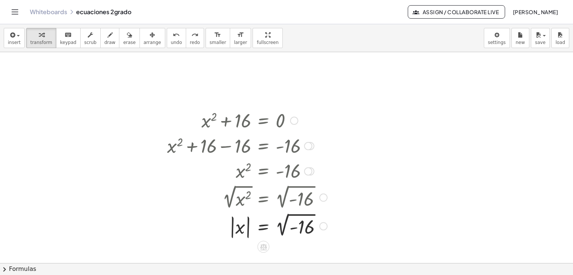
click at [286, 223] on div at bounding box center [246, 225] width 167 height 29
click at [286, 222] on div at bounding box center [246, 225] width 167 height 29
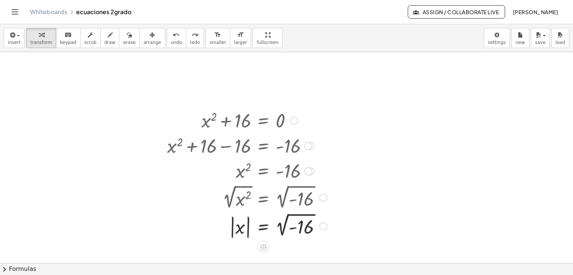
click at [286, 222] on div at bounding box center [246, 225] width 167 height 29
click at [289, 214] on div at bounding box center [246, 225] width 167 height 29
click at [287, 217] on div at bounding box center [246, 225] width 167 height 29
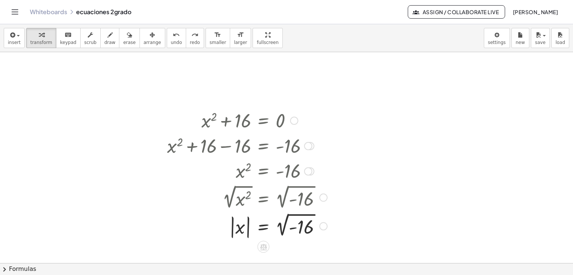
click at [289, 215] on div at bounding box center [246, 225] width 167 height 29
click at [291, 214] on div at bounding box center [246, 225] width 167 height 29
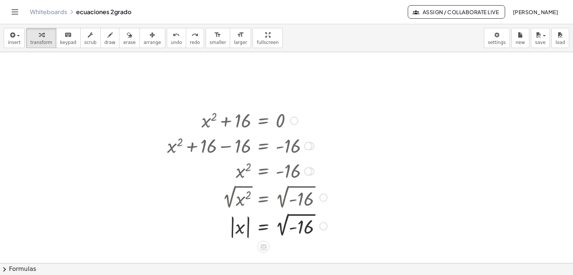
click at [291, 214] on div at bounding box center [246, 225] width 167 height 29
click at [149, 36] on icon "button" at bounding box center [151, 35] width 5 height 9
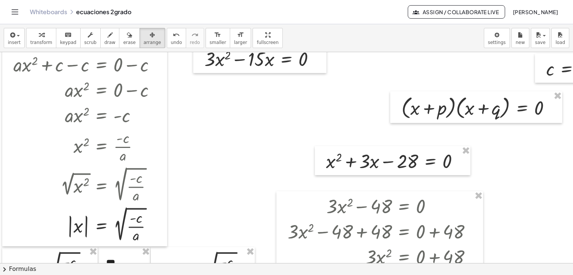
scroll to position [0, 75]
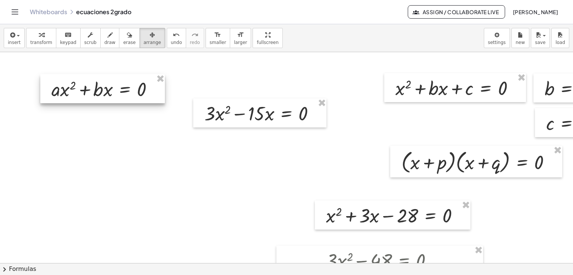
drag, startPoint x: 234, startPoint y: 75, endPoint x: 70, endPoint y: 83, distance: 164.2
click at [66, 84] on div at bounding box center [102, 88] width 125 height 29
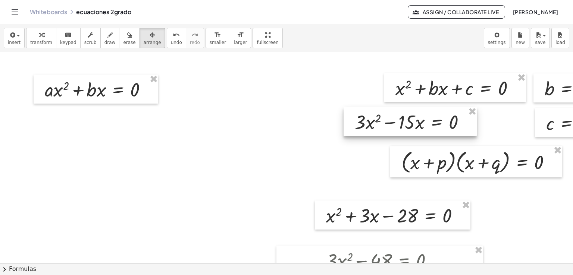
drag, startPoint x: 237, startPoint y: 114, endPoint x: 313, endPoint y: 119, distance: 76.2
click at [405, 123] on div at bounding box center [409, 121] width 133 height 29
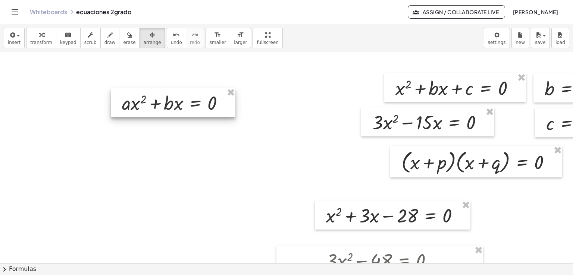
drag, startPoint x: 113, startPoint y: 96, endPoint x: 190, endPoint y: 110, distance: 78.1
click at [190, 110] on div at bounding box center [173, 102] width 125 height 29
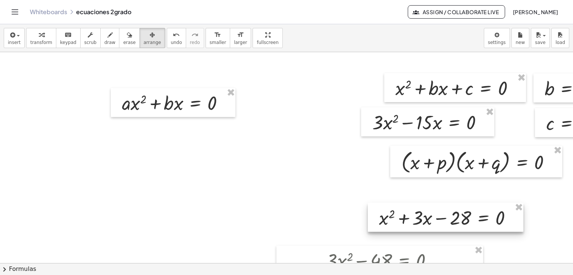
drag, startPoint x: 382, startPoint y: 214, endPoint x: 453, endPoint y: 215, distance: 70.8
click at [453, 215] on div at bounding box center [445, 217] width 155 height 29
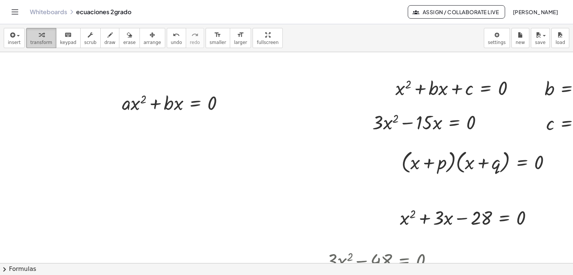
click at [30, 35] on div "button" at bounding box center [41, 34] width 22 height 9
drag, startPoint x: 177, startPoint y: 108, endPoint x: 135, endPoint y: 112, distance: 42.4
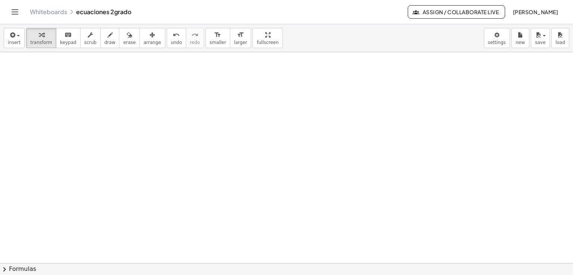
scroll to position [532, 75]
click at [10, 41] on span "insert" at bounding box center [14, 42] width 13 height 5
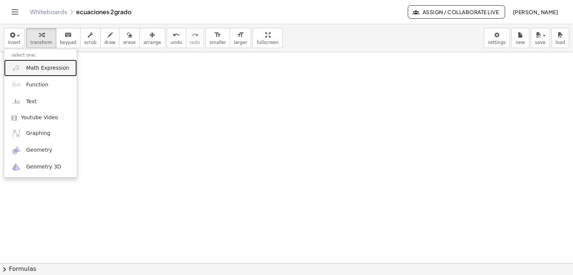
click at [23, 68] on link "Math Expression" at bounding box center [40, 68] width 73 height 17
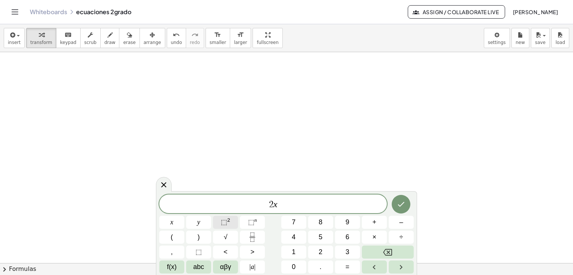
click at [225, 220] on span "⬚" at bounding box center [224, 221] width 6 height 7
click at [406, 201] on button "Done" at bounding box center [400, 202] width 19 height 19
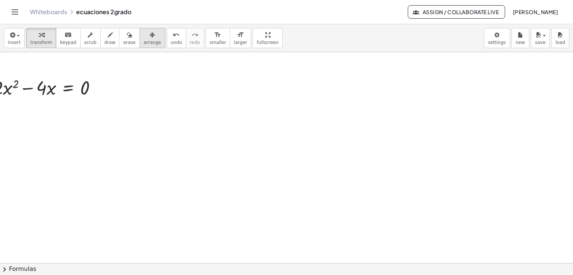
click at [144, 42] on span "arrange" at bounding box center [153, 42] width 18 height 5
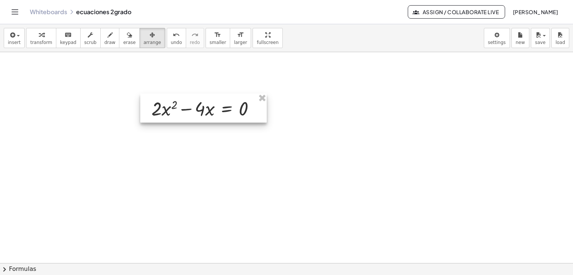
drag, startPoint x: 73, startPoint y: 84, endPoint x: 231, endPoint y: 104, distance: 160.1
click at [231, 104] on div at bounding box center [203, 108] width 126 height 29
click at [41, 38] on div "button" at bounding box center [41, 34] width 22 height 9
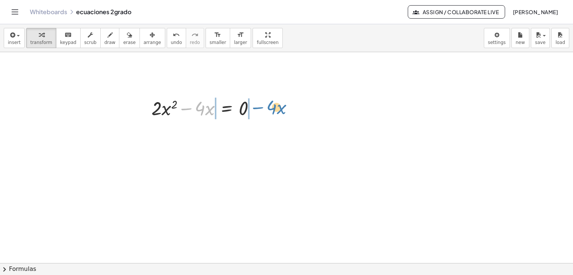
drag, startPoint x: 209, startPoint y: 108, endPoint x: 280, endPoint y: 107, distance: 71.6
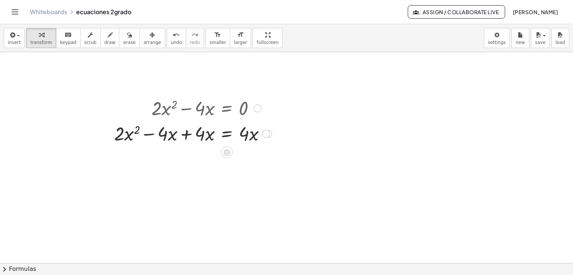
click at [188, 136] on div at bounding box center [192, 132] width 165 height 25
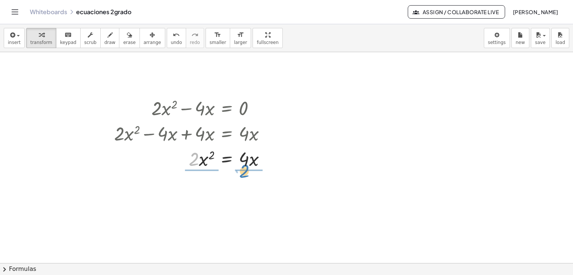
drag, startPoint x: 191, startPoint y: 161, endPoint x: 242, endPoint y: 173, distance: 51.7
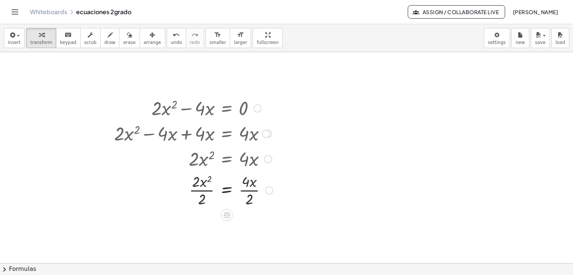
click at [200, 192] on div at bounding box center [193, 189] width 166 height 37
click at [251, 226] on div at bounding box center [193, 226] width 166 height 37
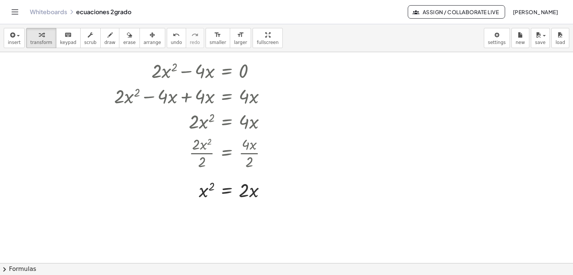
scroll to position [606, 75]
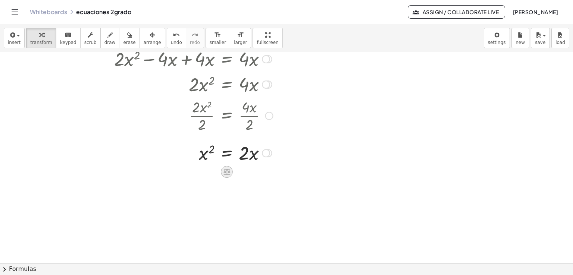
click at [228, 168] on icon at bounding box center [227, 172] width 8 height 8
click at [239, 171] on div "÷" at bounding box center [242, 172] width 12 height 12
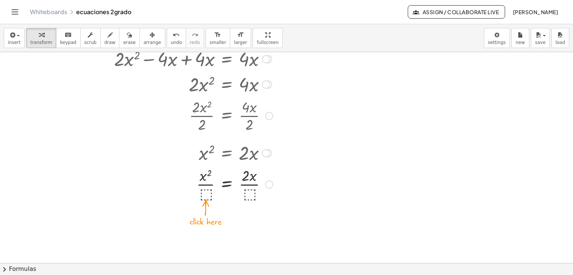
click at [206, 194] on div at bounding box center [193, 183] width 166 height 37
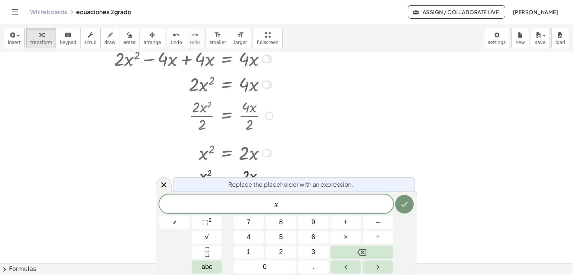
click at [398, 207] on button "Done" at bounding box center [404, 204] width 19 height 19
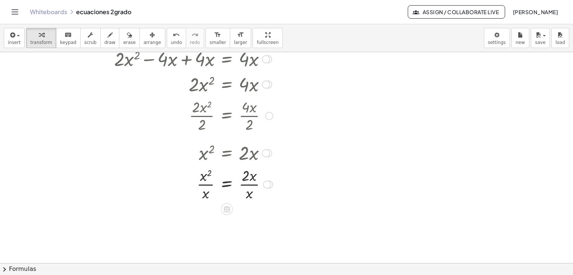
click at [209, 185] on div at bounding box center [193, 183] width 166 height 37
click at [243, 221] on div at bounding box center [193, 220] width 166 height 37
click at [247, 221] on div at bounding box center [193, 220] width 166 height 37
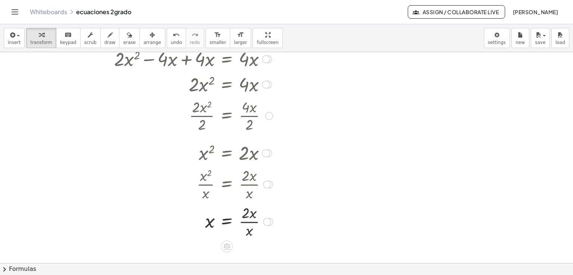
click at [251, 223] on div at bounding box center [193, 220] width 166 height 37
click at [252, 221] on div at bounding box center [193, 220] width 166 height 37
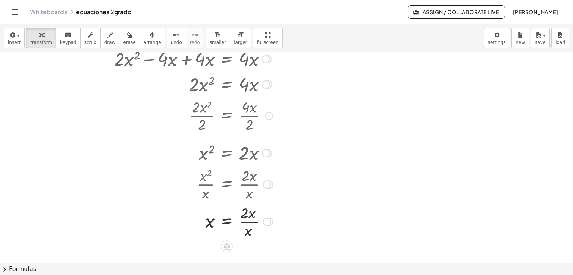
click at [252, 220] on div at bounding box center [193, 220] width 166 height 37
click at [250, 220] on div at bounding box center [193, 220] width 166 height 37
click at [250, 222] on div at bounding box center [193, 220] width 166 height 37
click at [171, 41] on span "undo" at bounding box center [176, 42] width 11 height 5
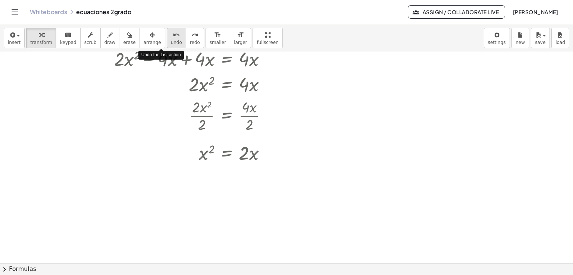
click at [171, 40] on span "undo" at bounding box center [176, 42] width 11 height 5
click at [167, 39] on button "undo undo" at bounding box center [176, 38] width 19 height 20
click at [168, 38] on button "undo undo" at bounding box center [176, 38] width 19 height 20
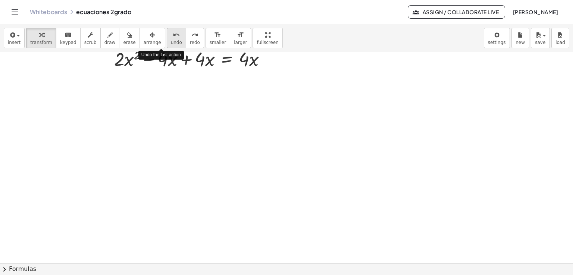
click at [168, 38] on button "undo undo" at bounding box center [176, 38] width 19 height 20
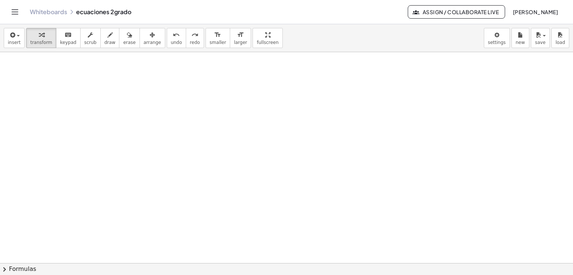
click at [187, 42] on button "redo redo" at bounding box center [195, 38] width 18 height 20
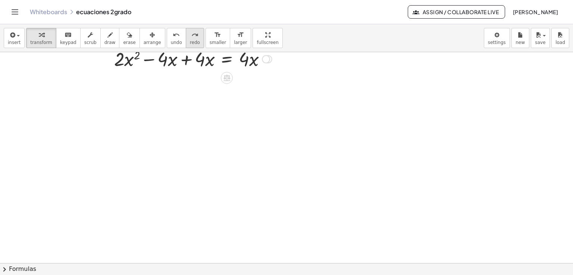
click at [190, 42] on span "redo" at bounding box center [195, 42] width 10 height 5
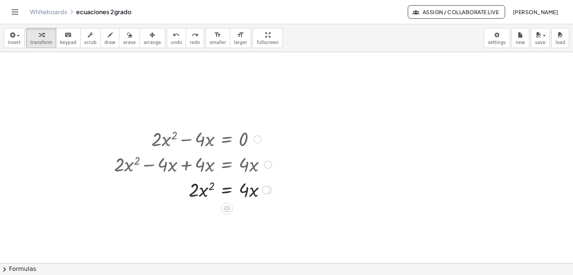
scroll to position [495, 75]
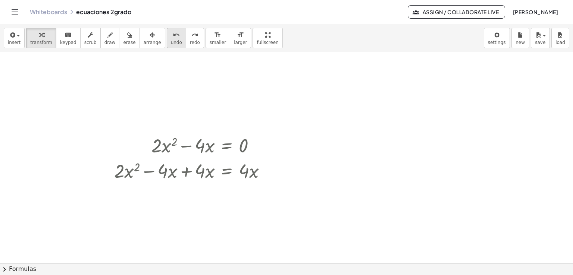
click at [171, 42] on span "undo" at bounding box center [176, 42] width 11 height 5
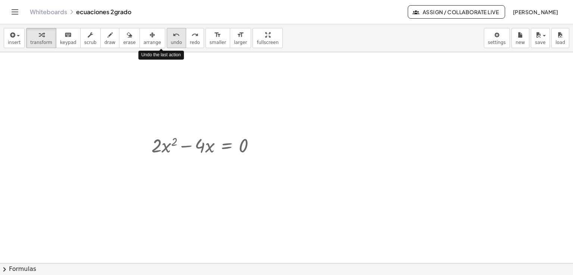
click at [171, 42] on span "undo" at bounding box center [176, 42] width 11 height 5
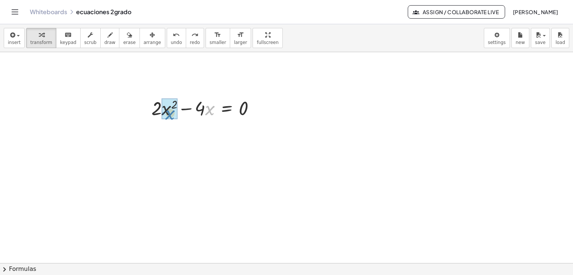
drag, startPoint x: 209, startPoint y: 111, endPoint x: 169, endPoint y: 115, distance: 40.1
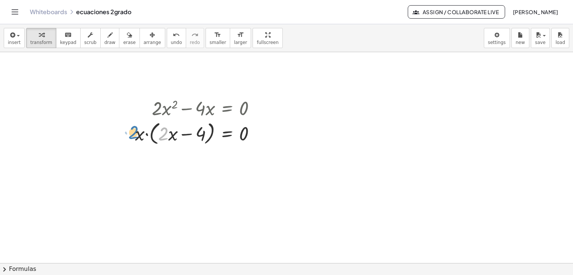
drag, startPoint x: 166, startPoint y: 133, endPoint x: 130, endPoint y: 130, distance: 35.5
click at [130, 130] on div "+ · 2 · x 2 − · 4 · x = 0 + · 2 · x · x − · 4 · x = 0 · 2 + · 2 − 4 · = 0 x · x…" at bounding box center [195, 121] width 143 height 56
drag, startPoint x: 164, startPoint y: 138, endPoint x: 204, endPoint y: 140, distance: 40.3
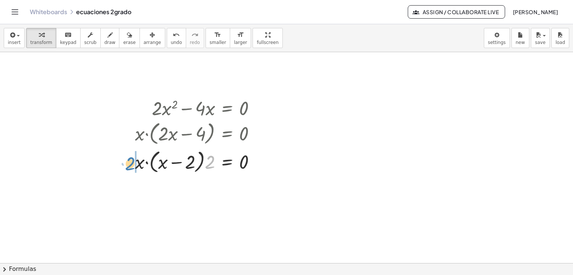
drag, startPoint x: 211, startPoint y: 160, endPoint x: 129, endPoint y: 161, distance: 81.6
click at [129, 161] on div "+ · 2 · x 2 − · 4 · x = 0 + · 2 · x · x − · 4 · x = 0 · x · ( + · 2 · x − 4 ) =…" at bounding box center [195, 135] width 143 height 84
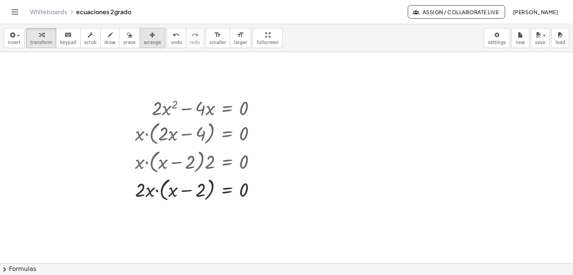
click at [144, 37] on div "button" at bounding box center [153, 34] width 18 height 9
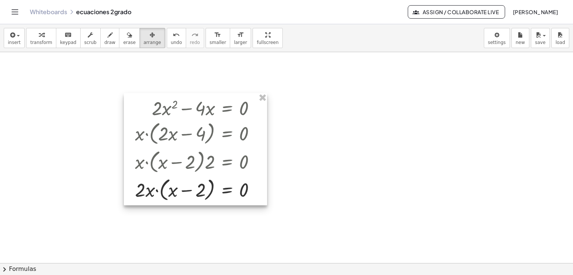
click at [215, 151] on div at bounding box center [195, 149] width 143 height 112
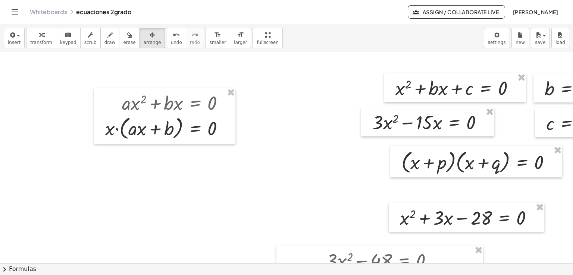
scroll to position [0, 142]
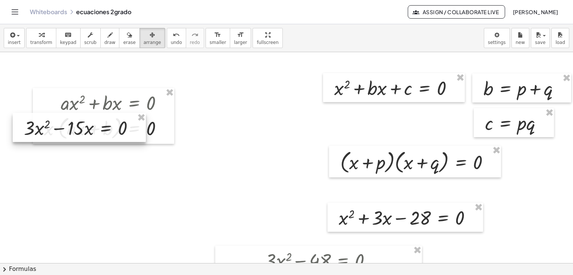
drag, startPoint x: 356, startPoint y: 121, endPoint x: 66, endPoint y: 126, distance: 290.8
click at [66, 126] on div at bounding box center [79, 127] width 133 height 29
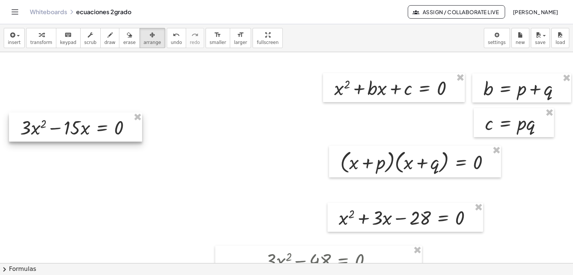
drag, startPoint x: 131, startPoint y: 116, endPoint x: 149, endPoint y: 113, distance: 18.2
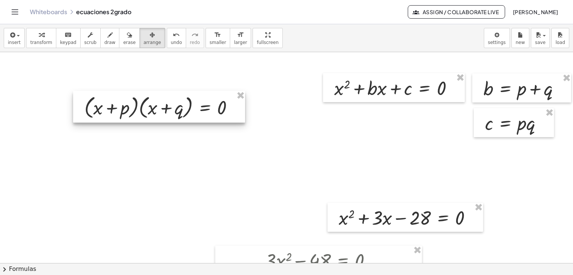
drag, startPoint x: 404, startPoint y: 159, endPoint x: 164, endPoint y: 105, distance: 246.3
click at [164, 105] on div at bounding box center [159, 107] width 172 height 32
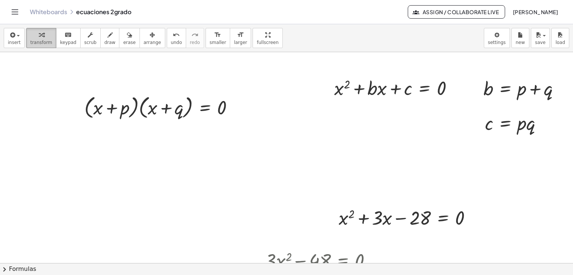
click at [46, 35] on div "button" at bounding box center [41, 34] width 22 height 9
click at [133, 108] on div at bounding box center [162, 107] width 163 height 28
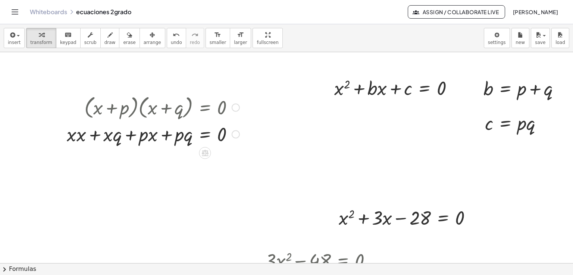
click at [72, 135] on div at bounding box center [153, 133] width 180 height 25
click at [72, 135] on div at bounding box center [155, 133] width 177 height 25
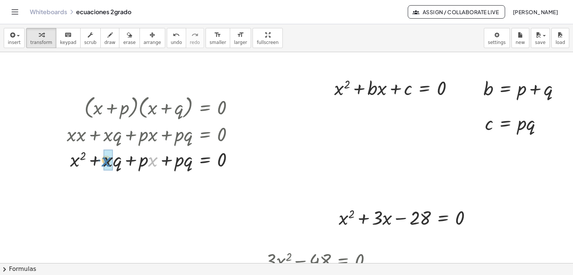
drag, startPoint x: 145, startPoint y: 160, endPoint x: 100, endPoint y: 160, distance: 45.1
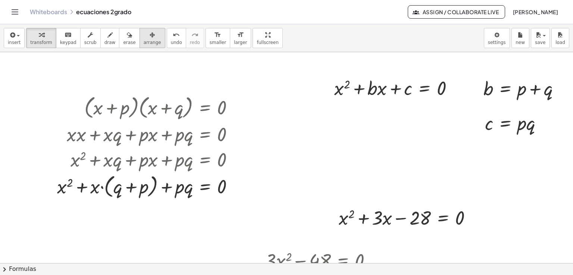
click at [149, 31] on icon "button" at bounding box center [151, 35] width 5 height 9
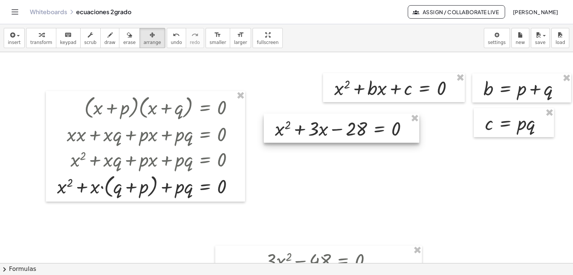
drag, startPoint x: 372, startPoint y: 216, endPoint x: 308, endPoint y: 127, distance: 109.5
click at [308, 127] on div at bounding box center [341, 128] width 155 height 29
drag, startPoint x: 375, startPoint y: 93, endPoint x: 379, endPoint y: 90, distance: 4.6
click at [377, 91] on div at bounding box center [394, 87] width 142 height 29
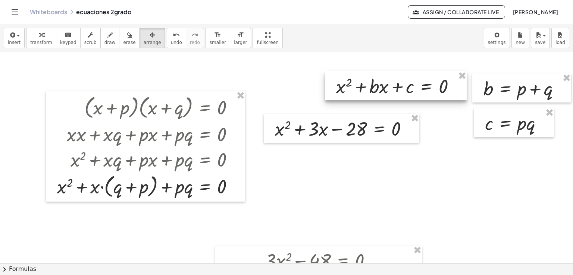
drag, startPoint x: 453, startPoint y: 73, endPoint x: 489, endPoint y: 88, distance: 39.1
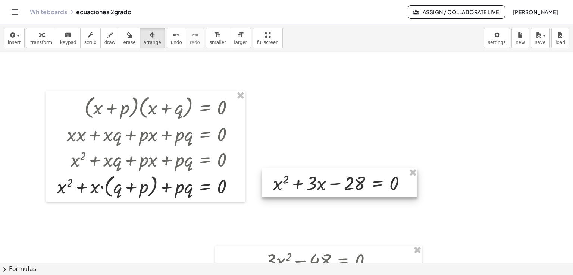
drag, startPoint x: 364, startPoint y: 131, endPoint x: 360, endPoint y: 187, distance: 55.7
click at [360, 187] on div at bounding box center [339, 182] width 155 height 29
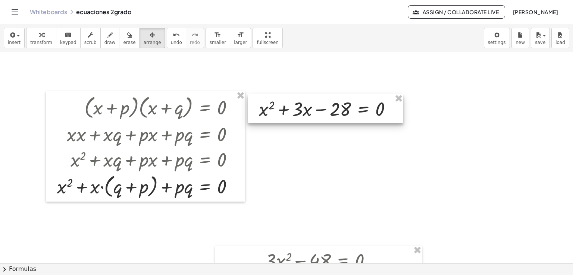
drag, startPoint x: 363, startPoint y: 183, endPoint x: 355, endPoint y: 109, distance: 75.0
click at [355, 109] on div at bounding box center [325, 108] width 155 height 29
